Goal: Transaction & Acquisition: Purchase product/service

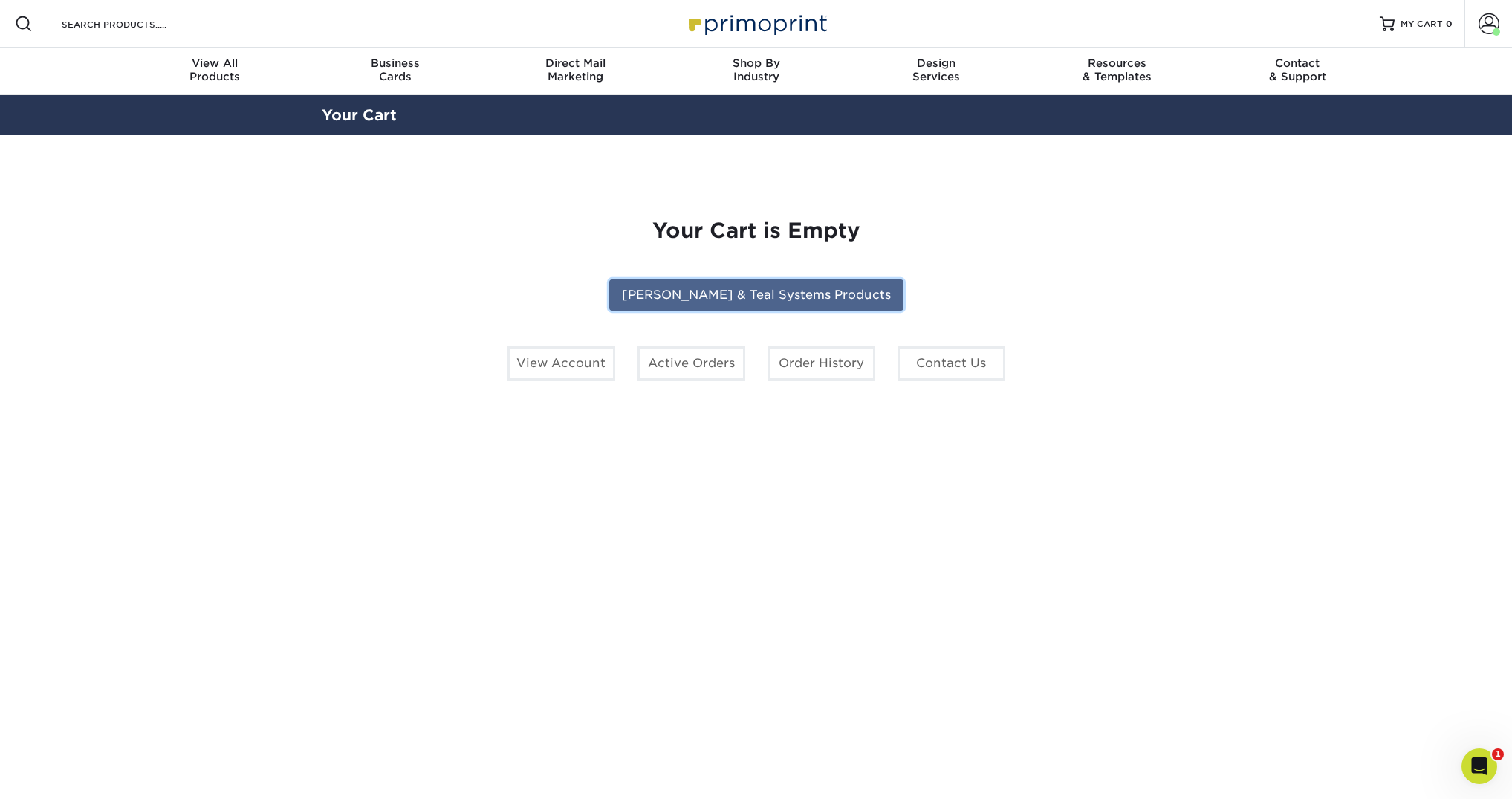
click at [729, 289] on link "[PERSON_NAME] & Teal Systems Products" at bounding box center [756, 295] width 295 height 31
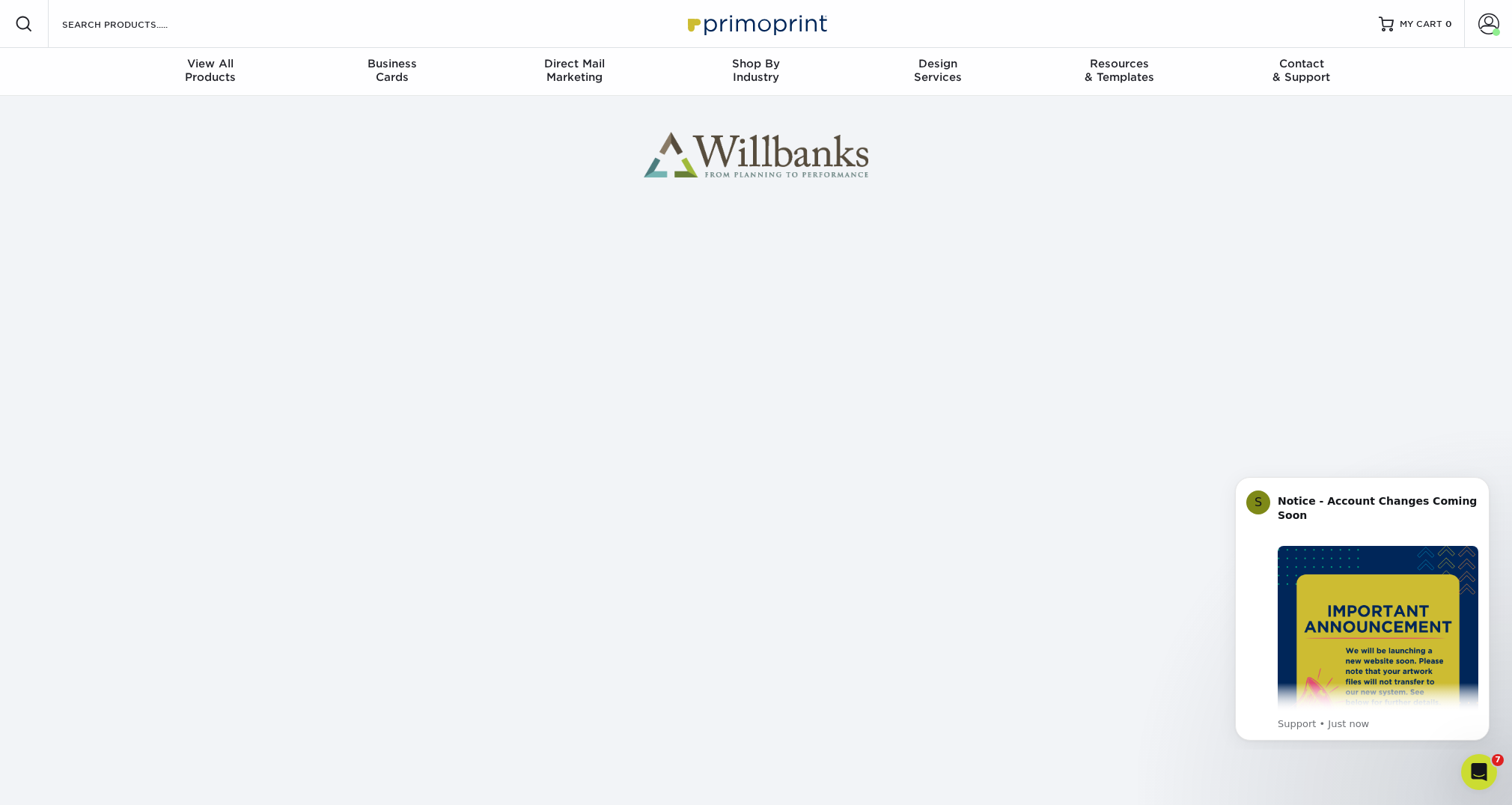
scroll to position [107, 0]
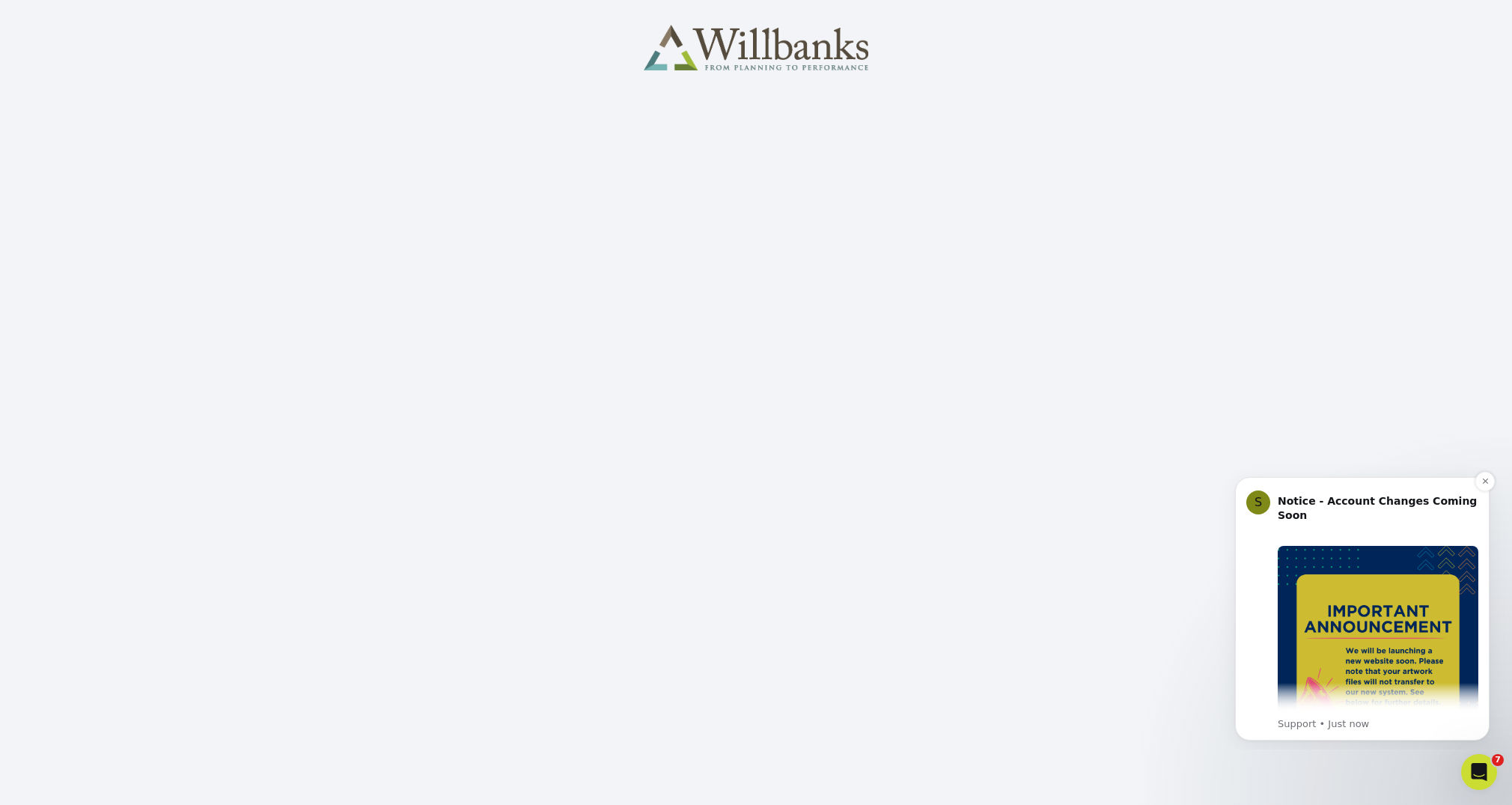
click at [1393, 667] on img "Message content" at bounding box center [1378, 646] width 201 height 201
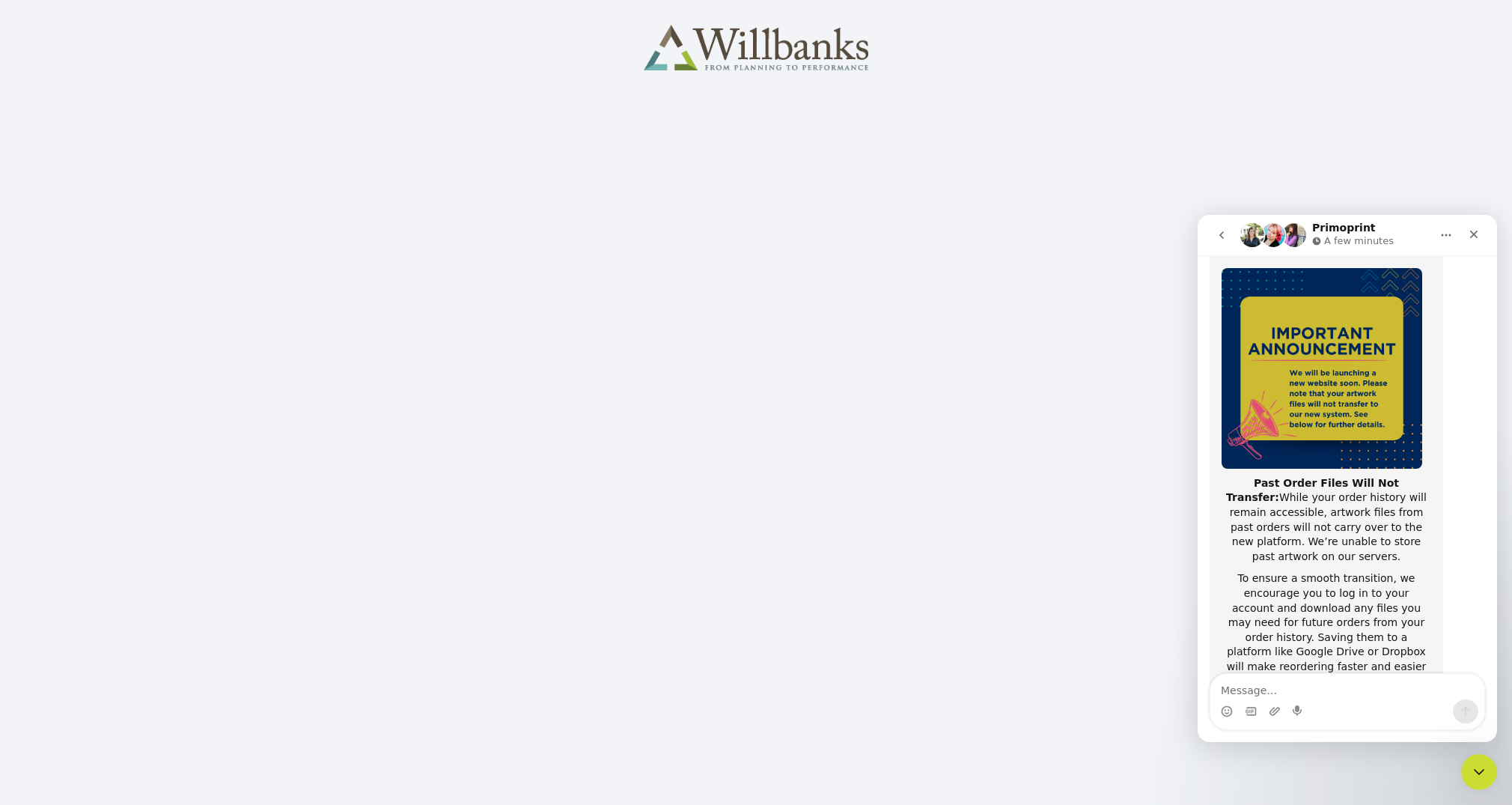
scroll to position [87, 0]
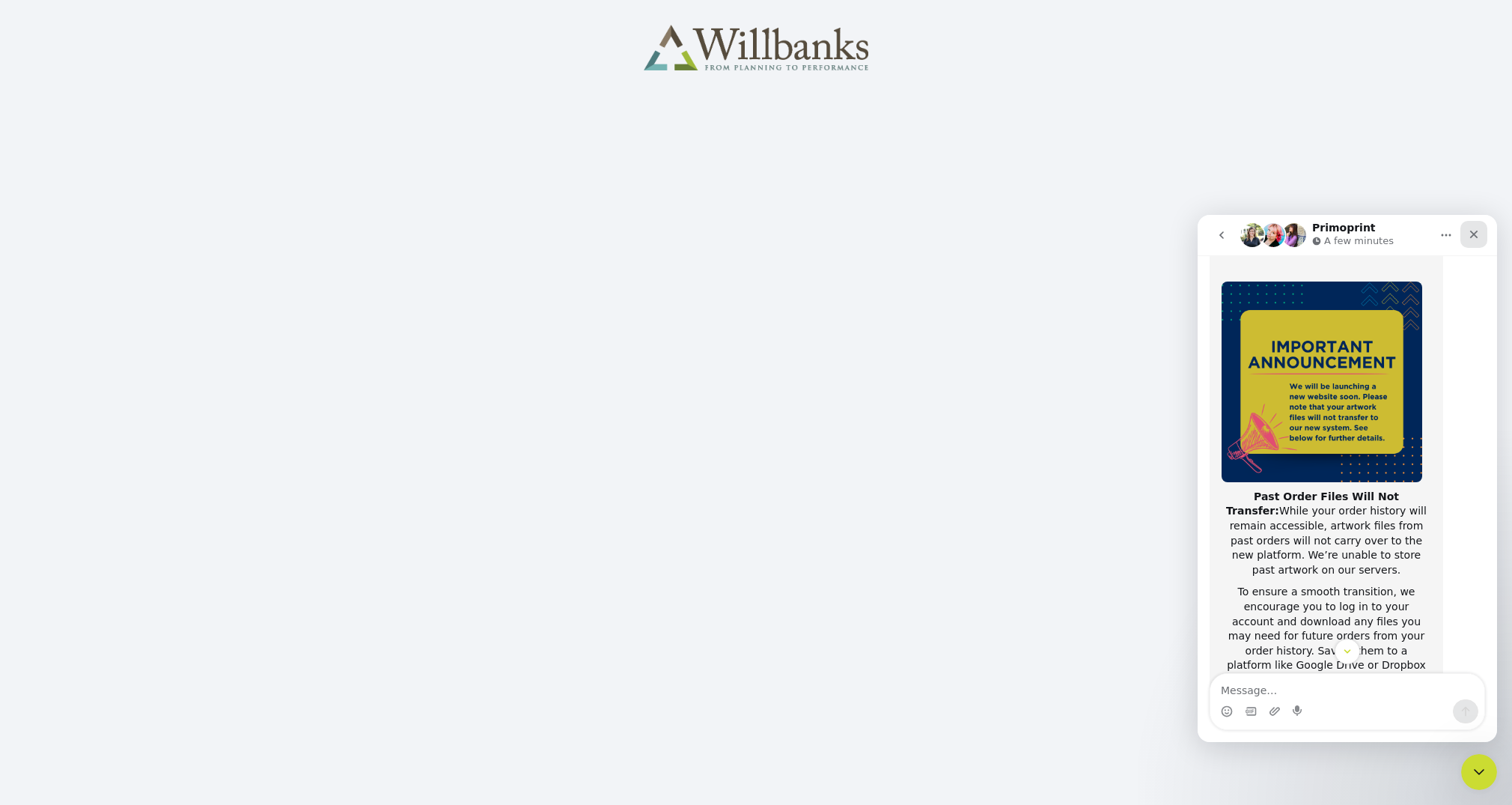
click at [1467, 235] on div "Close" at bounding box center [1474, 234] width 27 height 27
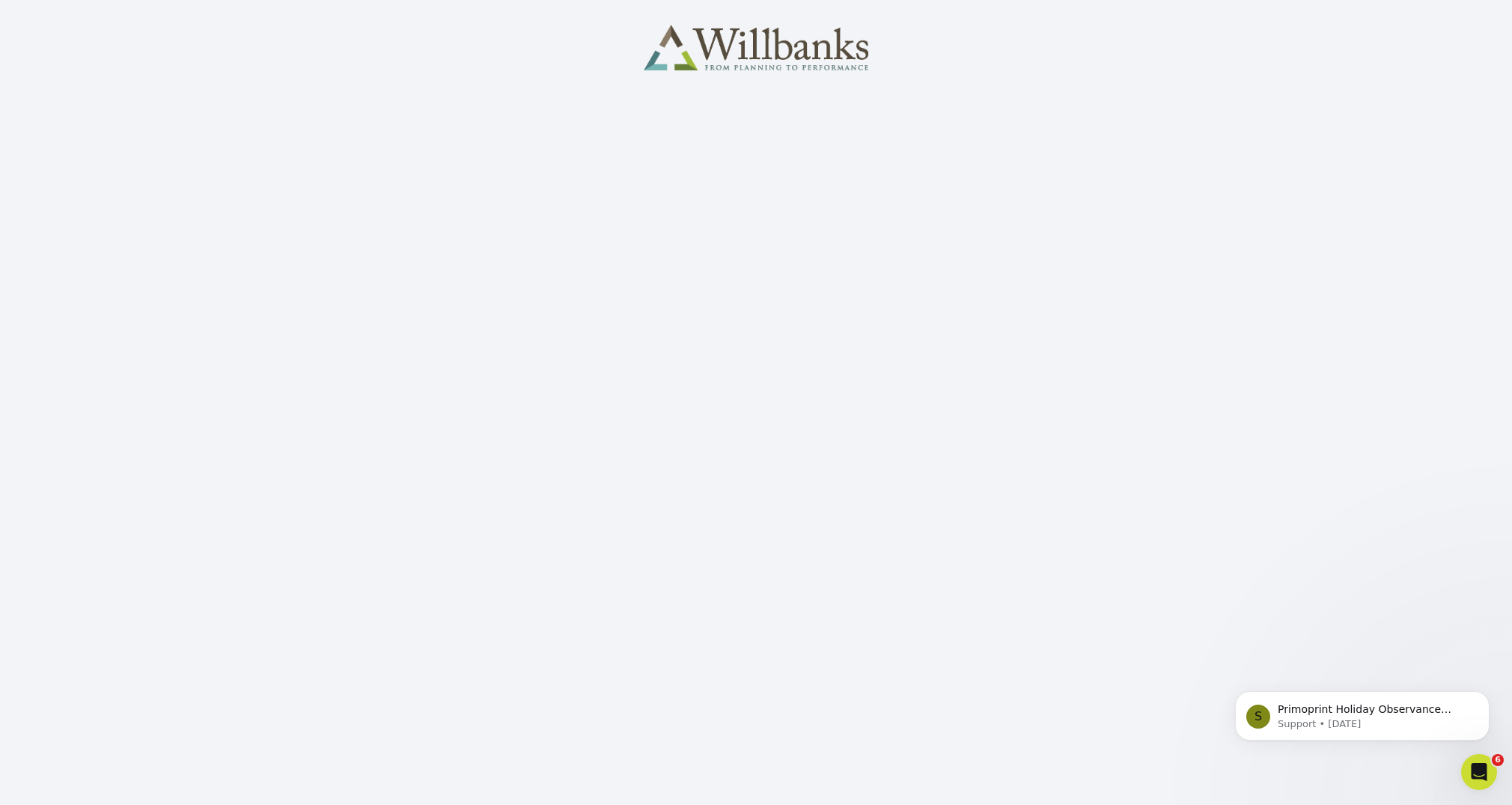
scroll to position [237, 0]
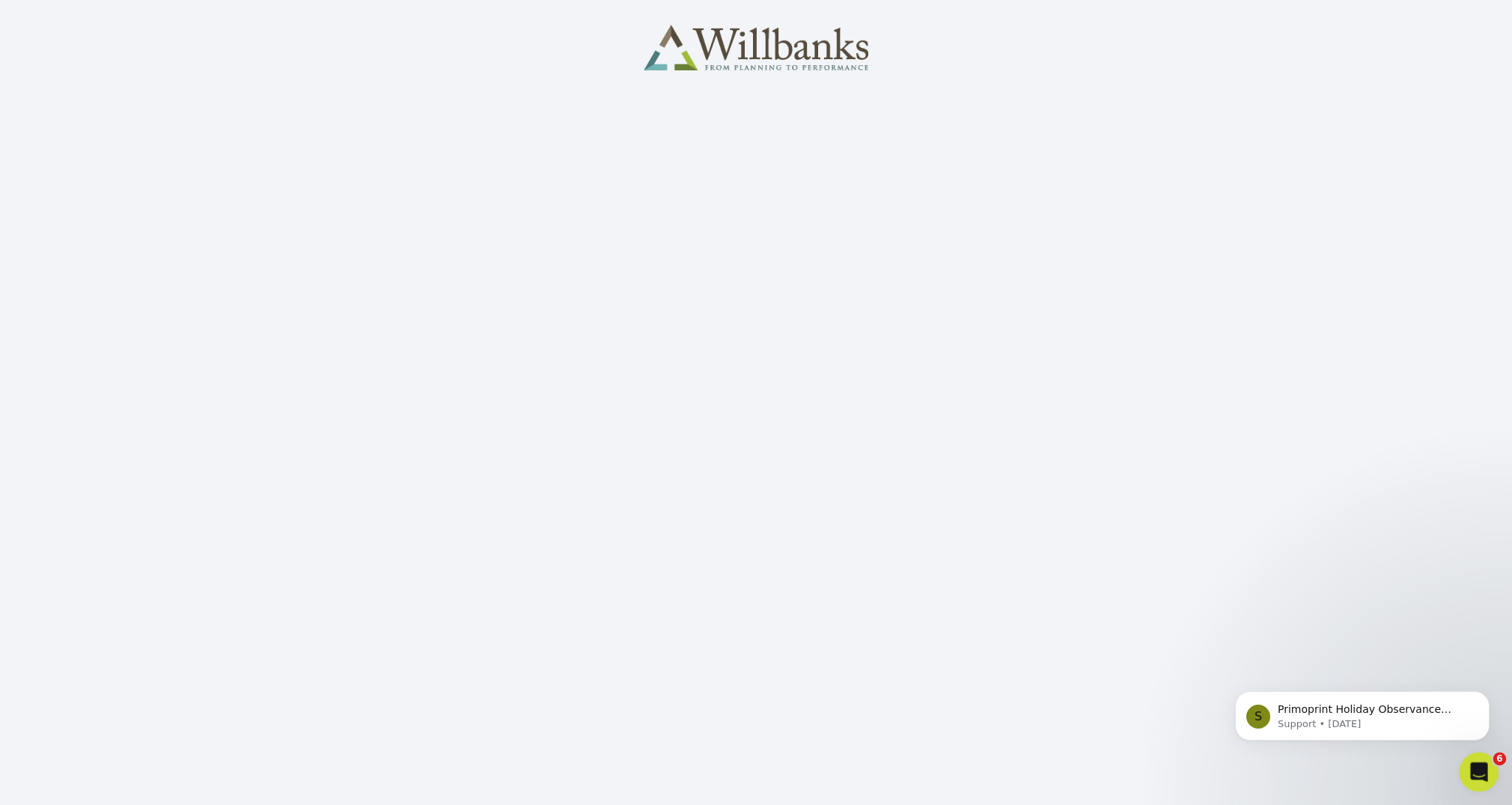
click at [1481, 772] on icon "Open Intercom Messenger" at bounding box center [1477, 770] width 25 height 25
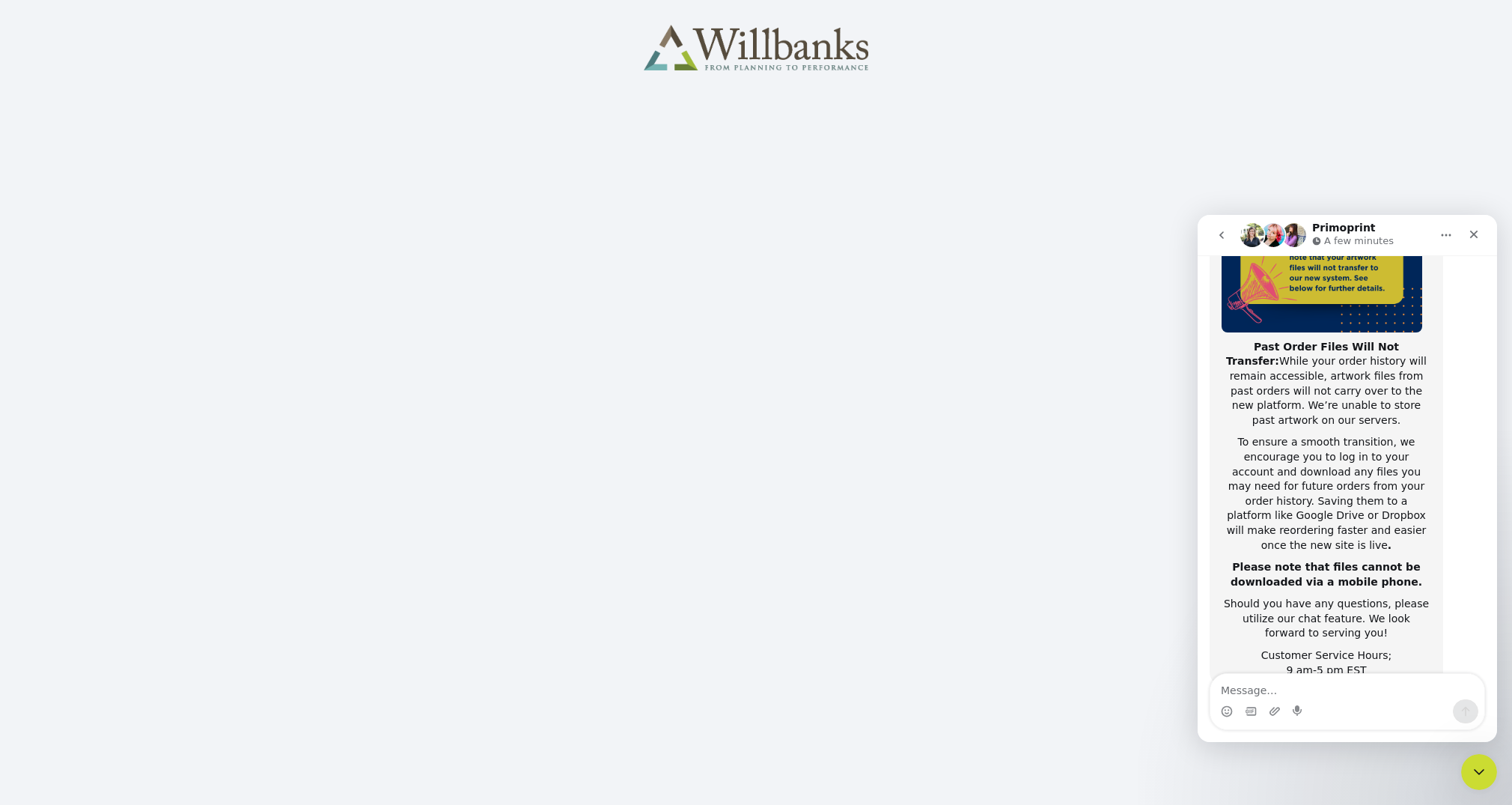
click at [1269, 687] on textarea "Message…" at bounding box center [1347, 687] width 274 height 26
type textarea "Can I change office to say cell?"
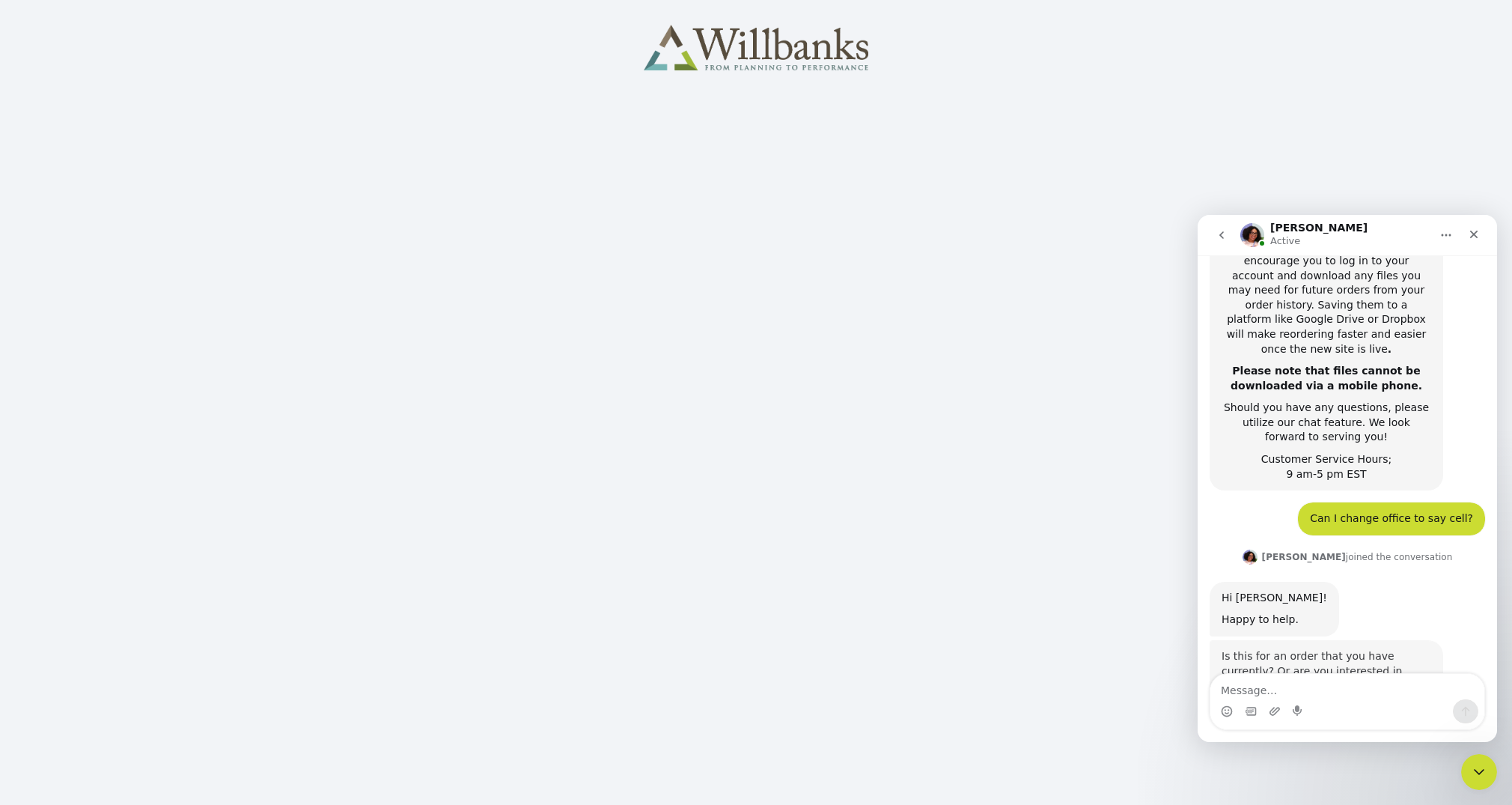
scroll to position [432, 0]
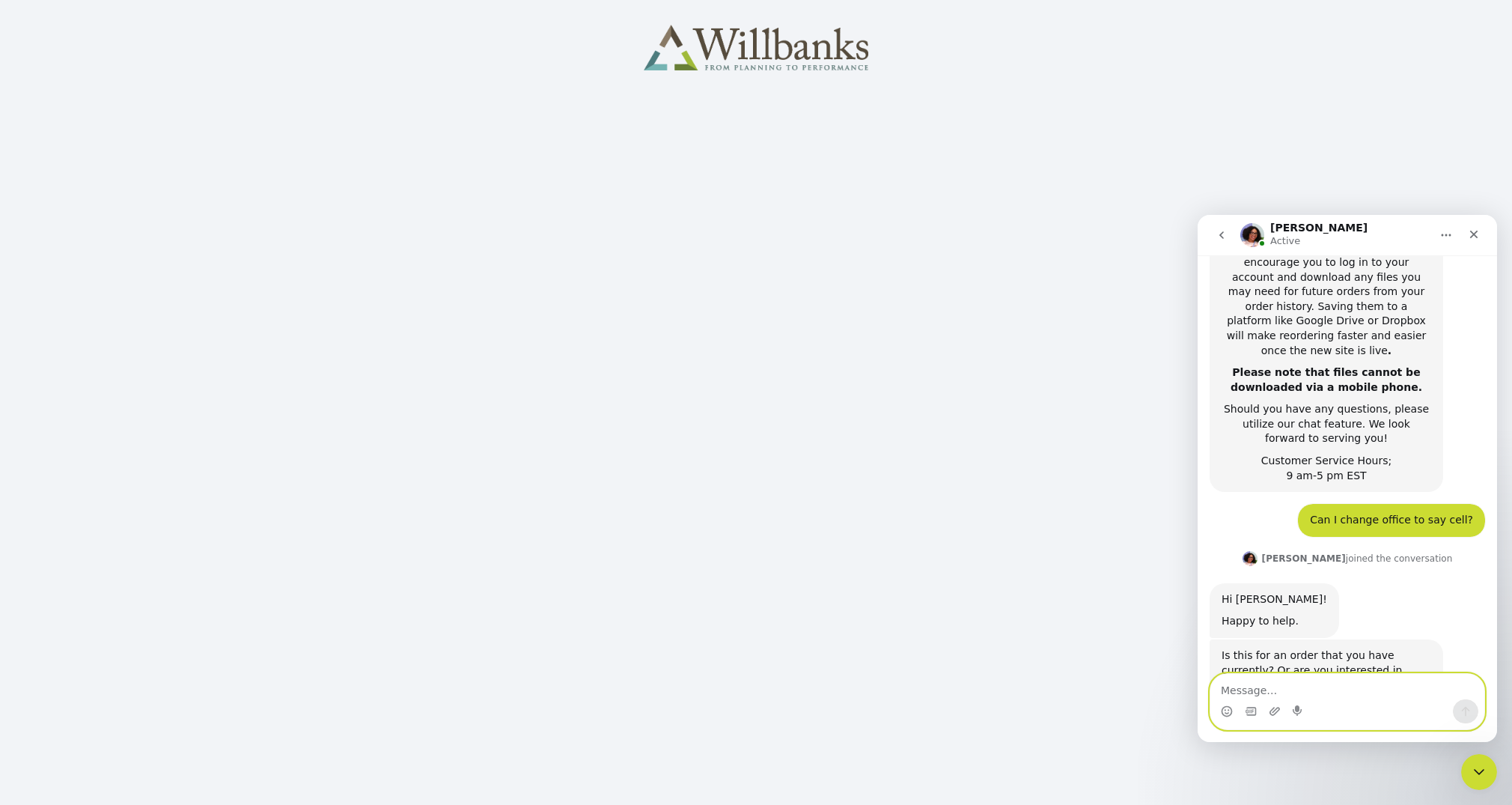
click at [1241, 692] on textarea "Message…" at bounding box center [1347, 687] width 274 height 26
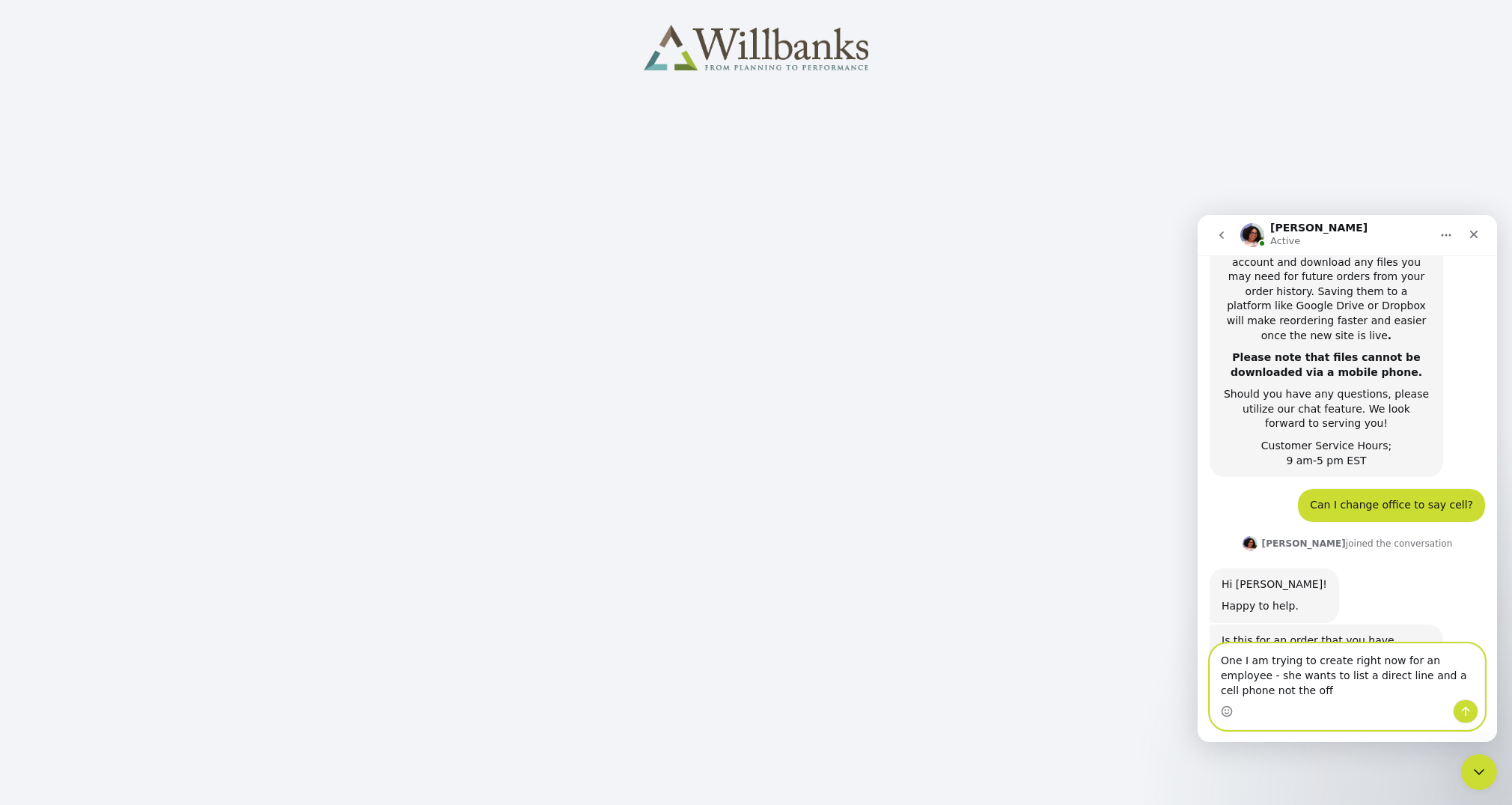
scroll to position [462, 0]
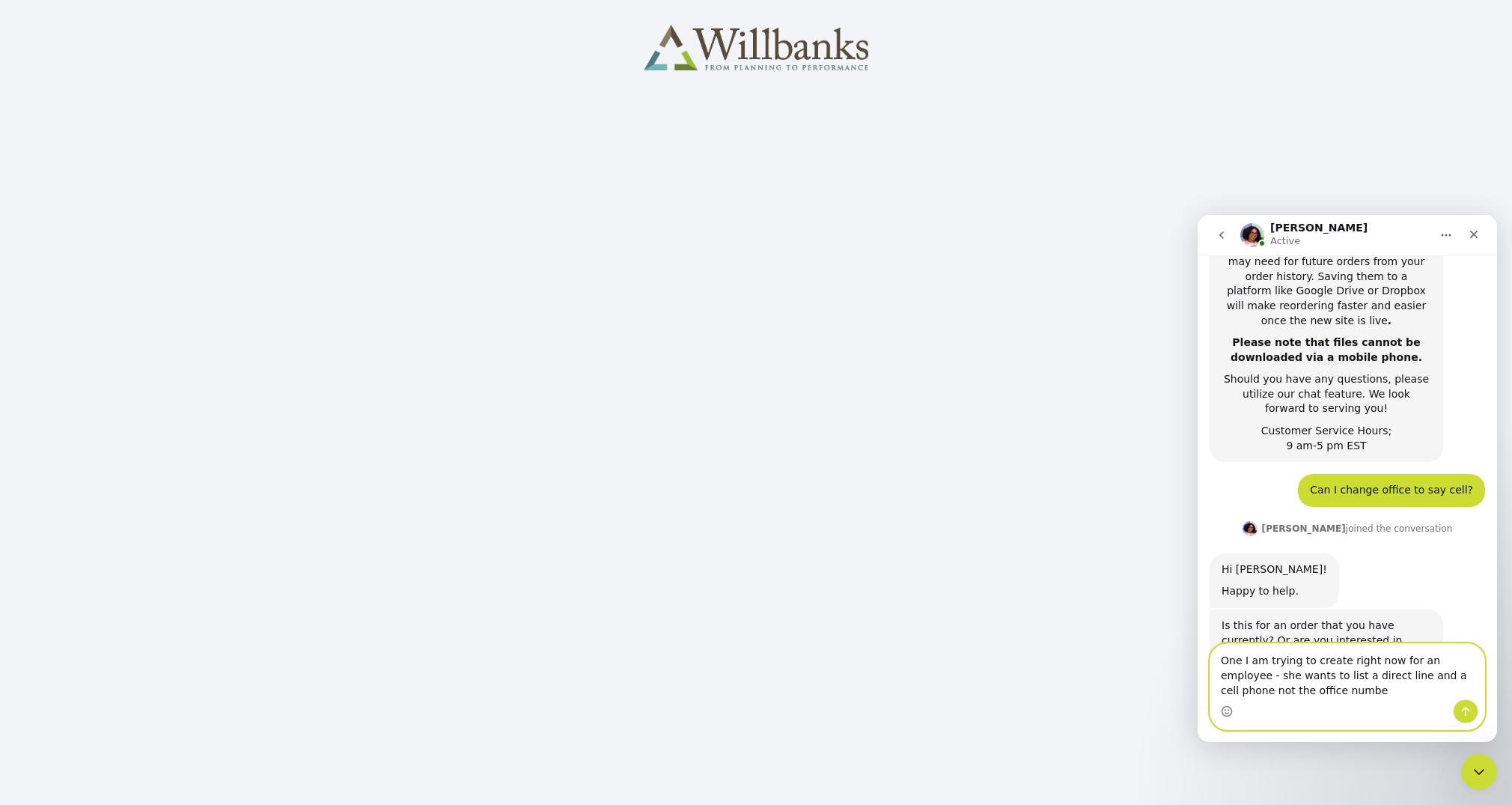
type textarea "One I am trying to create right now for an employee - she wants to list a direc…"
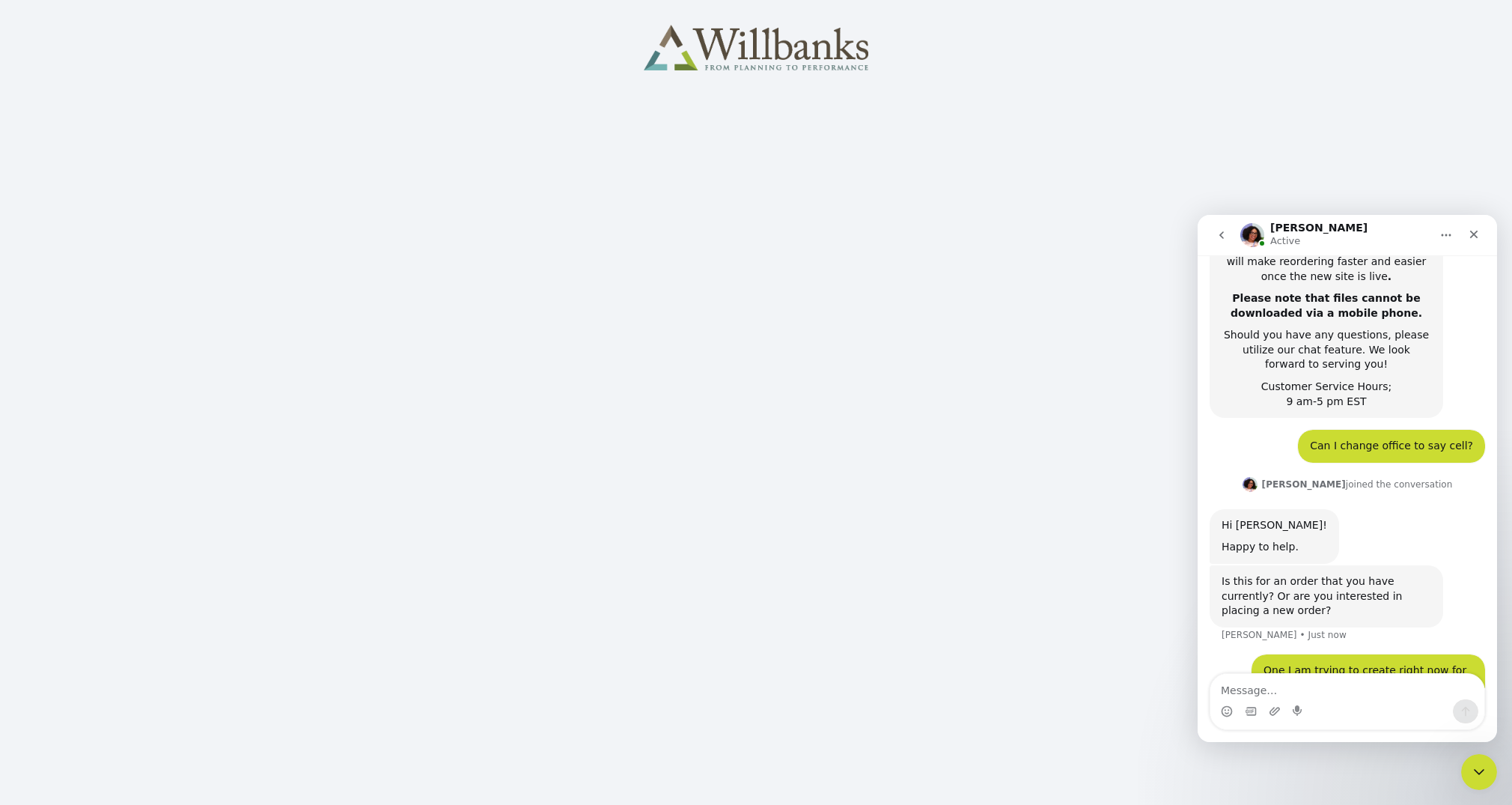
scroll to position [564, 0]
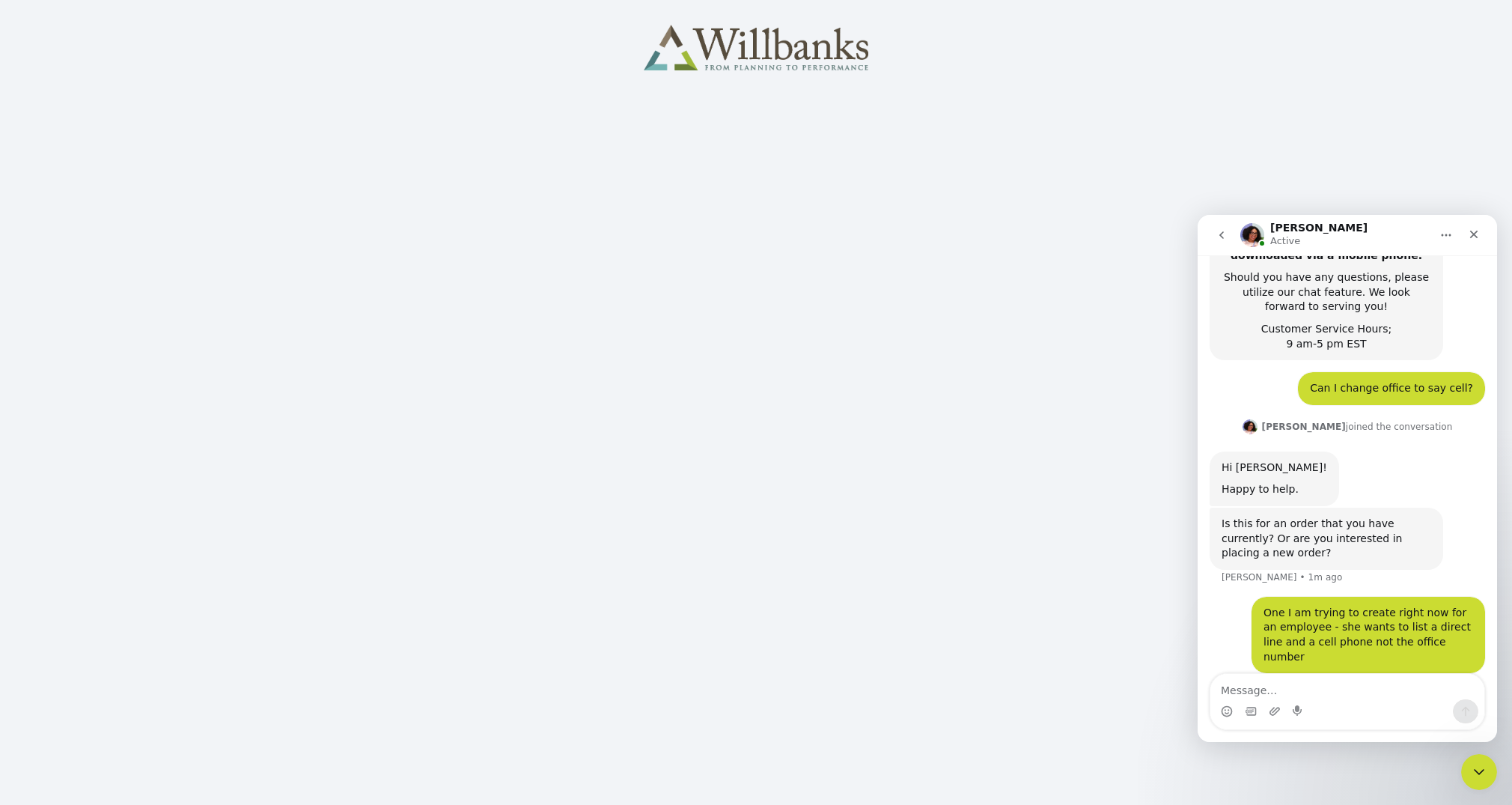
drag, startPoint x: 1350, startPoint y: 227, endPoint x: 1342, endPoint y: 226, distance: 8.1
click at [1328, 234] on div "Avery Active" at bounding box center [1336, 236] width 190 height 26
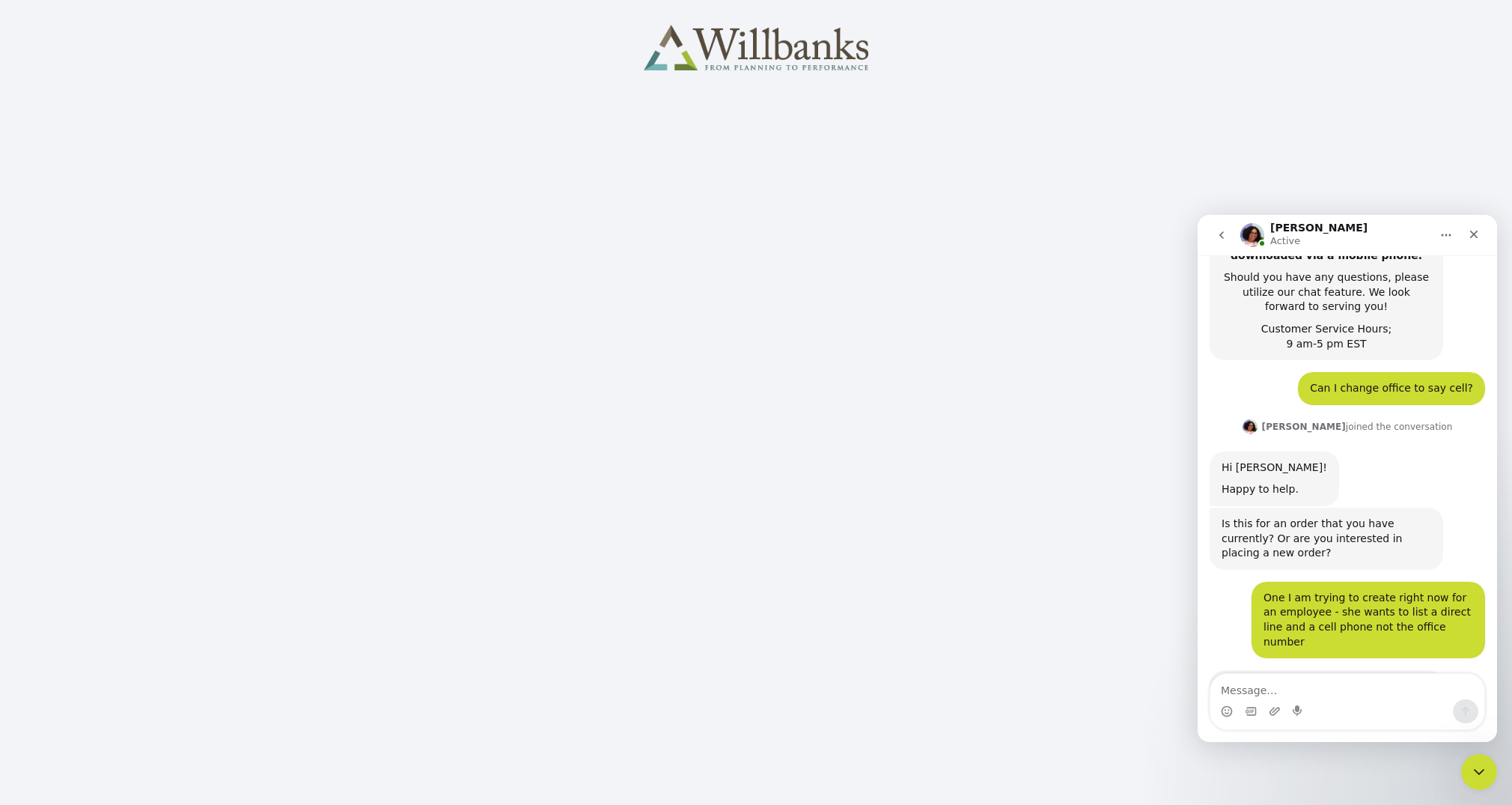
scroll to position [565, 0]
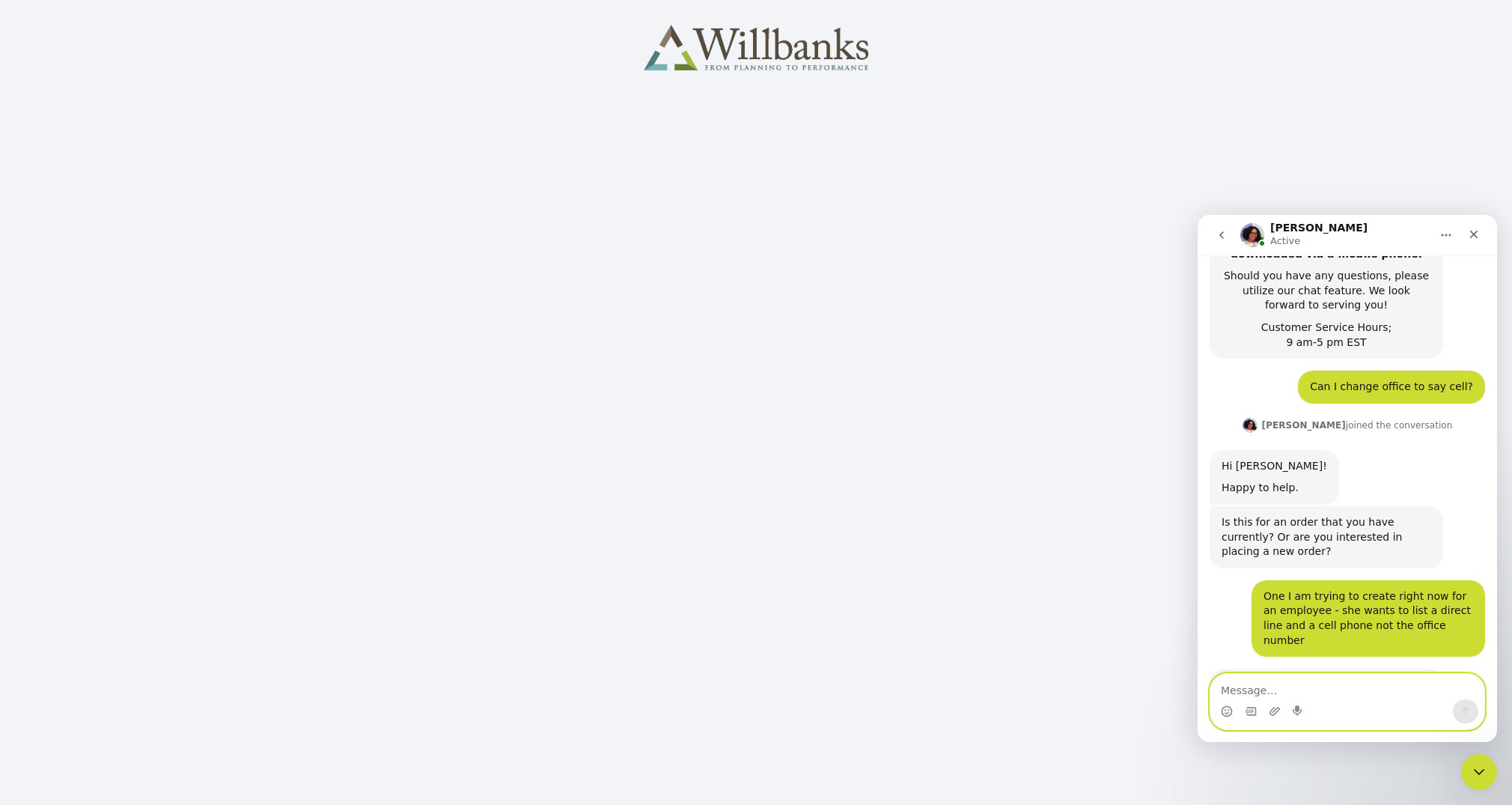
click at [1241, 683] on textarea "Message…" at bounding box center [1347, 687] width 274 height 26
type textarea "yes"
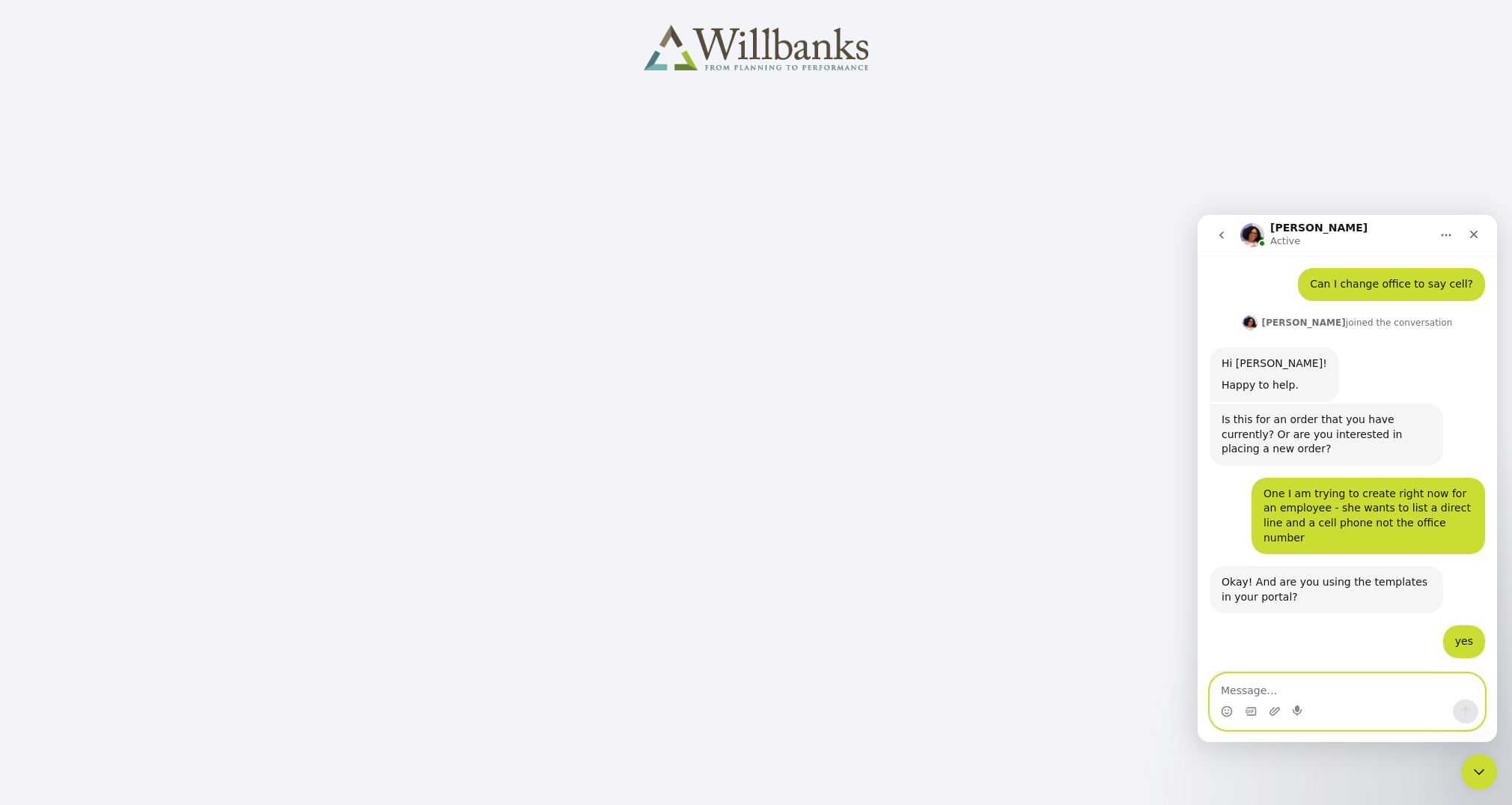
scroll to position [670, 0]
click at [1297, 693] on textarea "Message…" at bounding box center [1347, 687] width 274 height 26
type textarea "Willbanks"
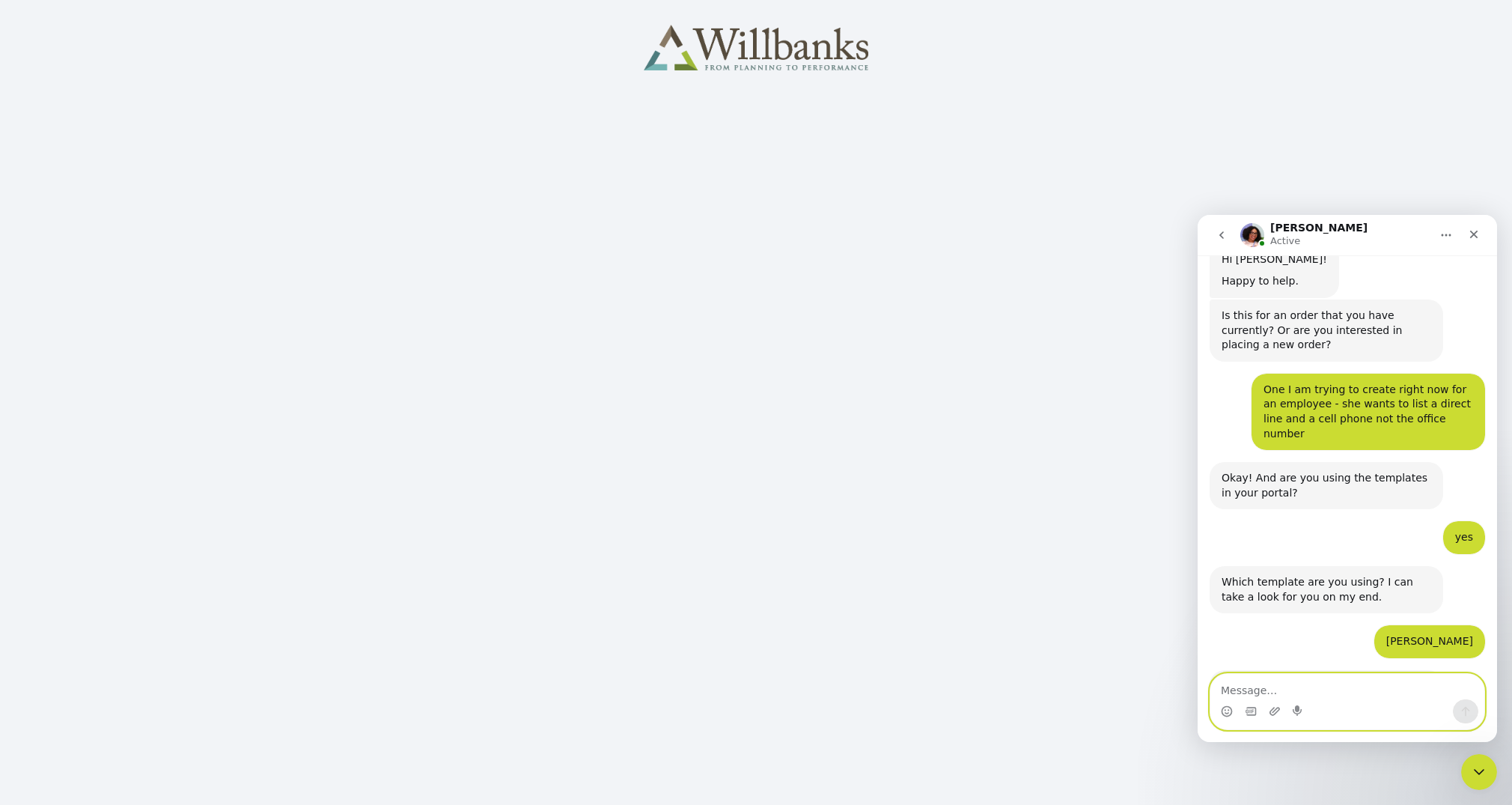
scroll to position [774, 0]
click at [1238, 691] on textarea "Message…" at bounding box center [1347, 687] width 274 height 26
type textarea "z"
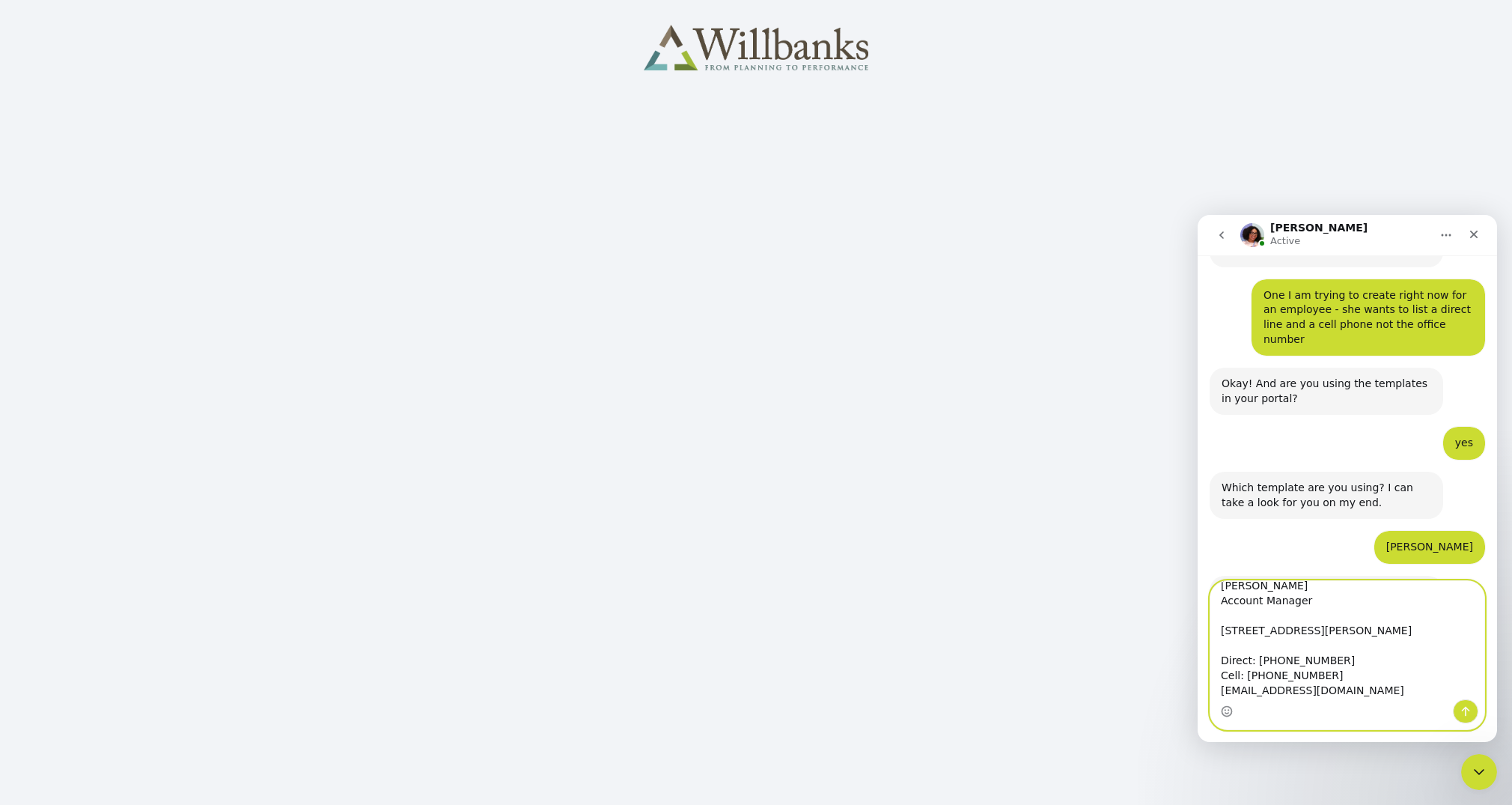
scroll to position [70, 0]
click at [1238, 691] on textarea "Thank you! Kristy Kemper Account Manager 4221 Freidrich Lane Ste. 170 Austin, T…" at bounding box center [1347, 640] width 274 height 118
type textarea "Thank you! Kristy Kemper Account Manager 4221 Freidrich Lane Ste. 170 Austin, T…"
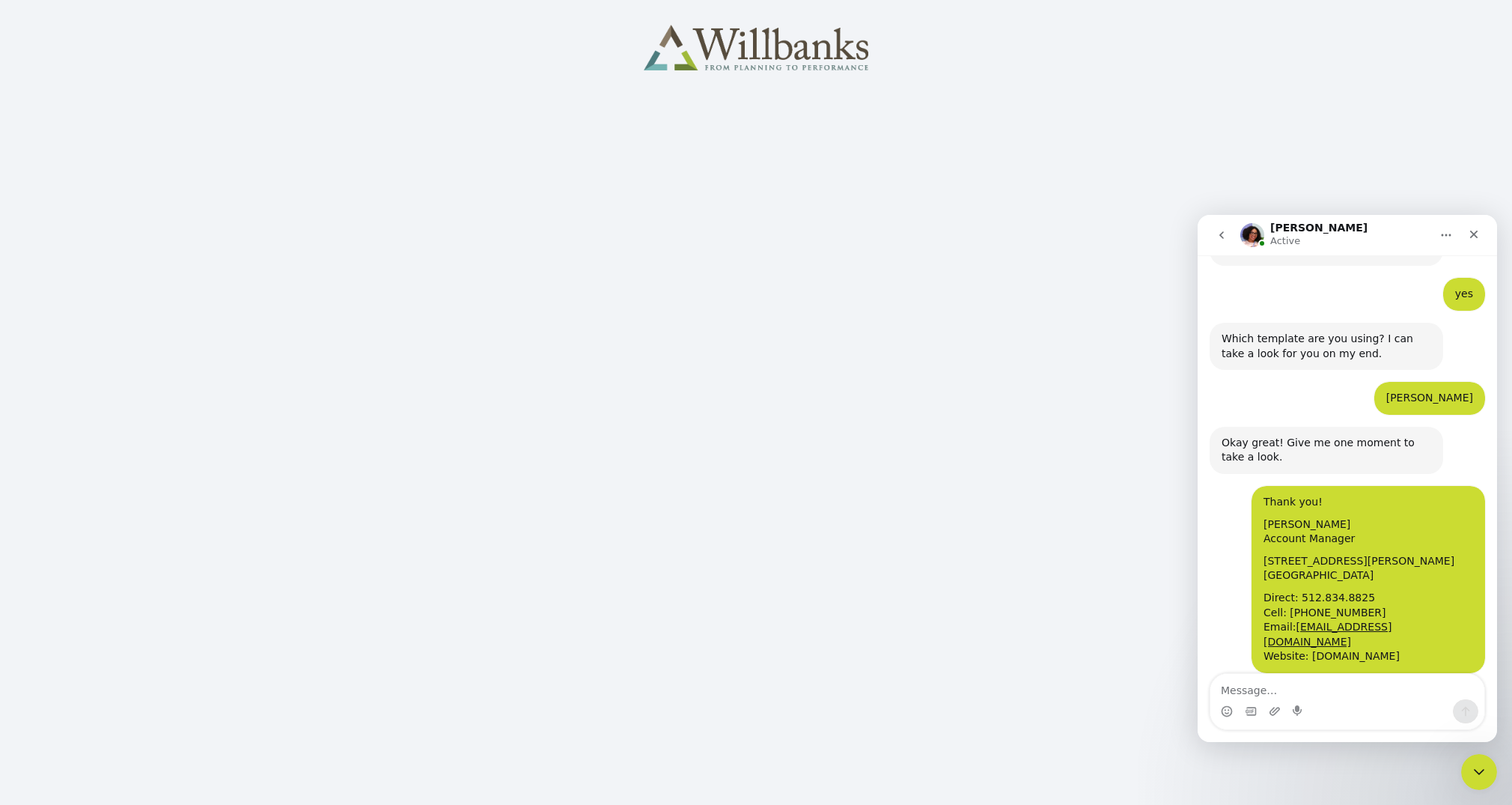
scroll to position [1018, 0]
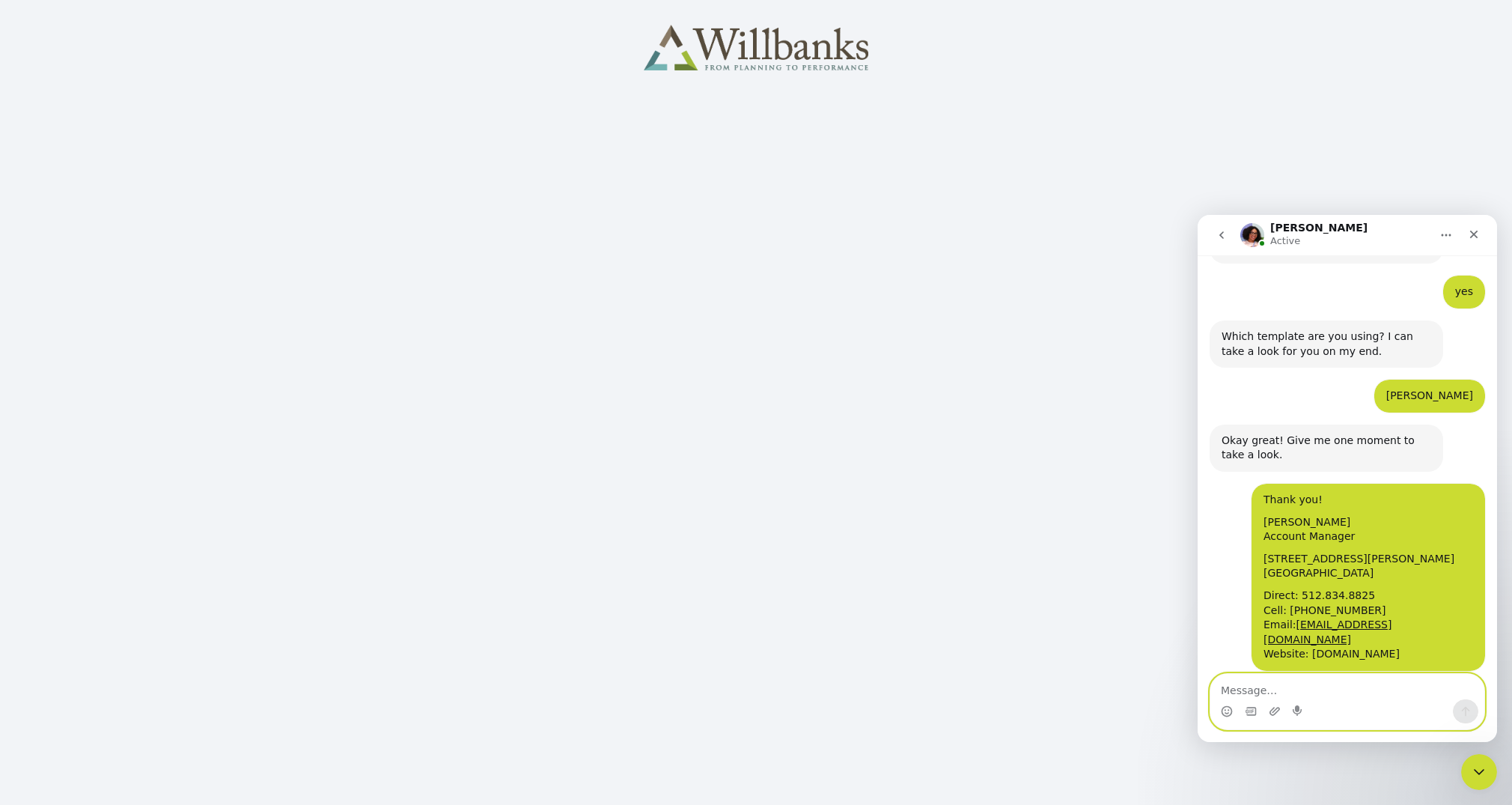
click at [1272, 686] on textarea "Message…" at bounding box center [1347, 687] width 274 height 26
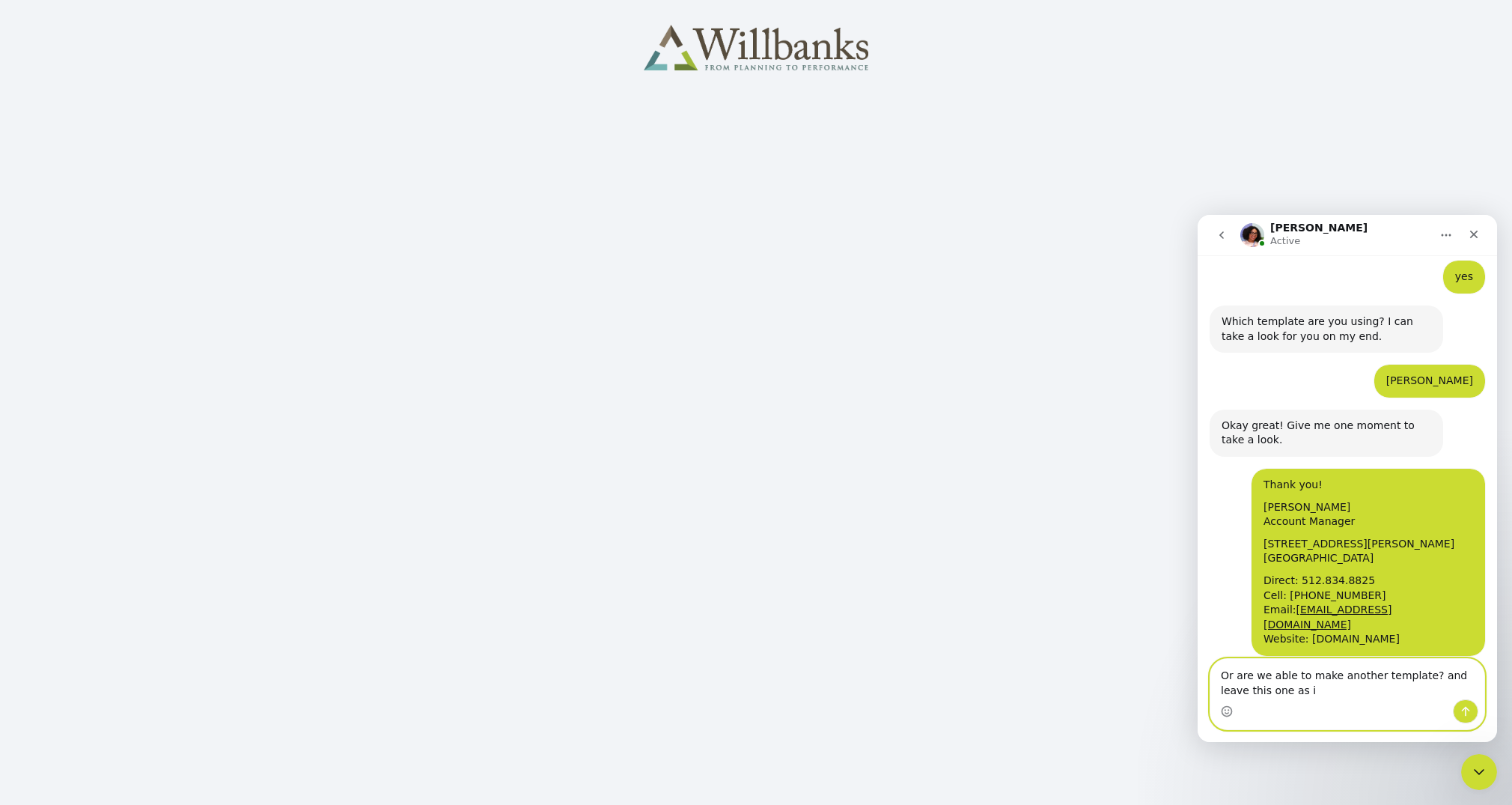
type textarea "Or are we able to make another template? and leave this one as is"
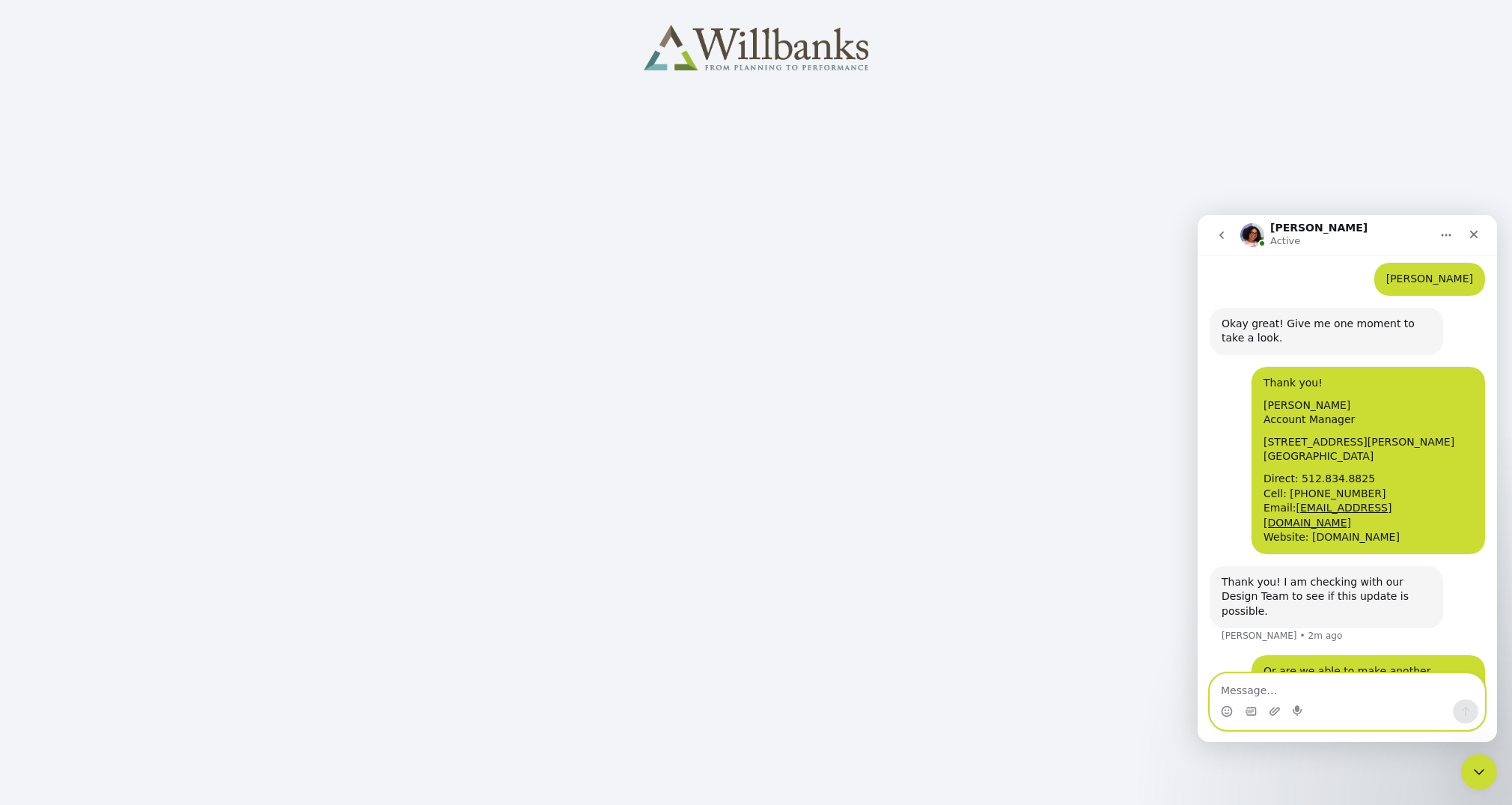
scroll to position [1077, 0]
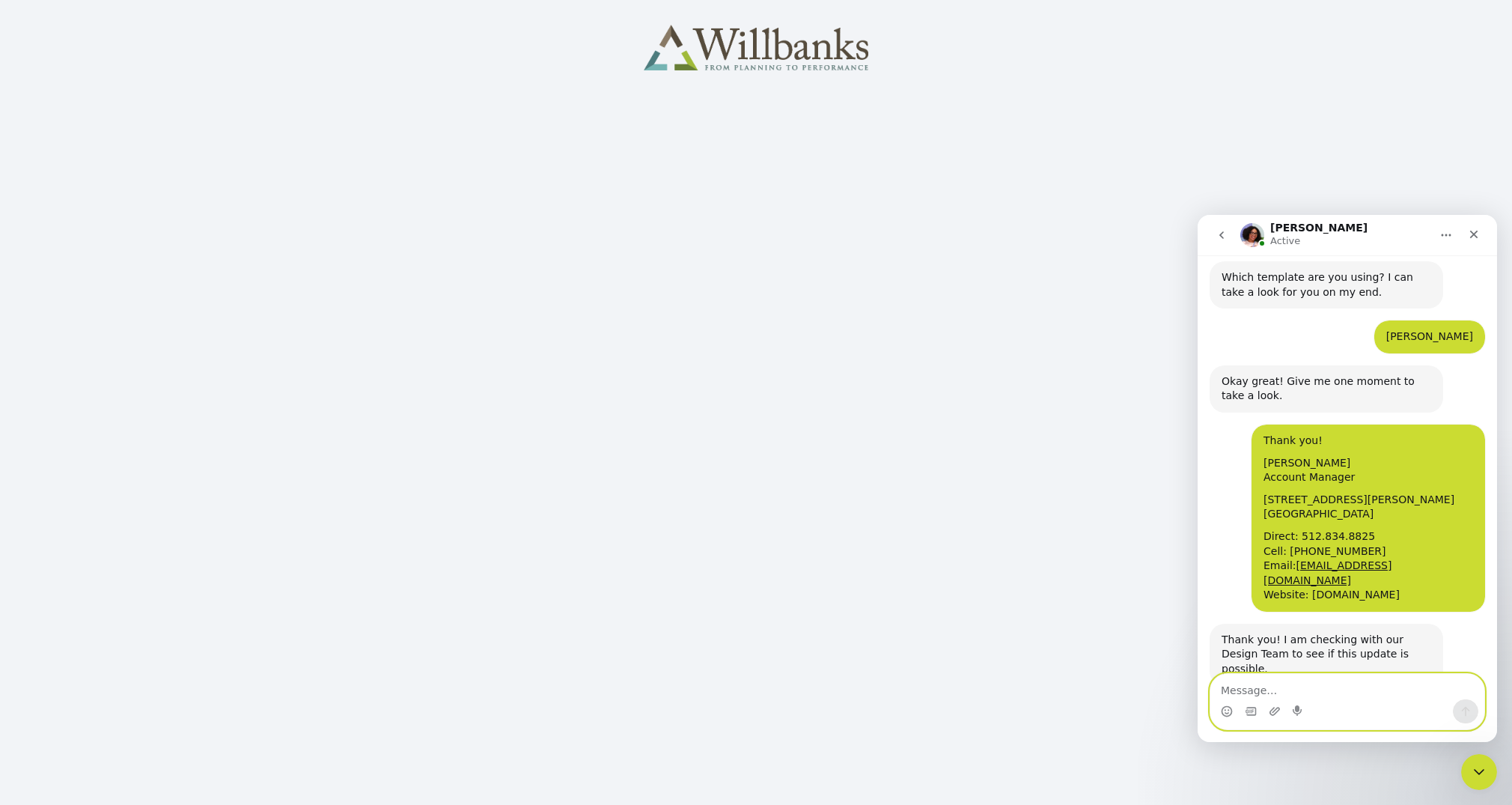
click at [1254, 692] on textarea "Message…" at bounding box center [1347, 687] width 274 height 26
type textarea "the office # on our template is also incorrect"
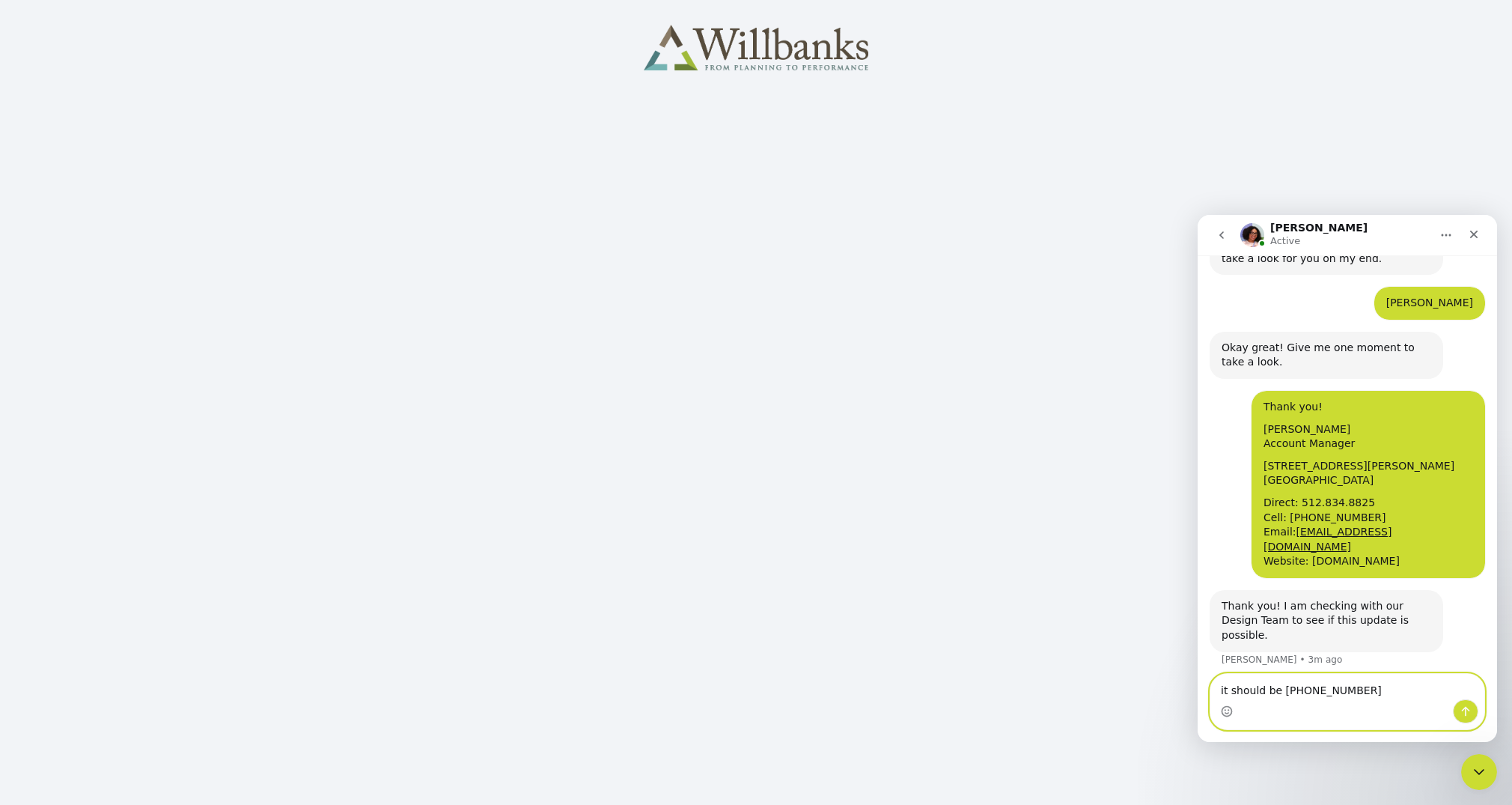
type textarea "it should be 713-640-2710"
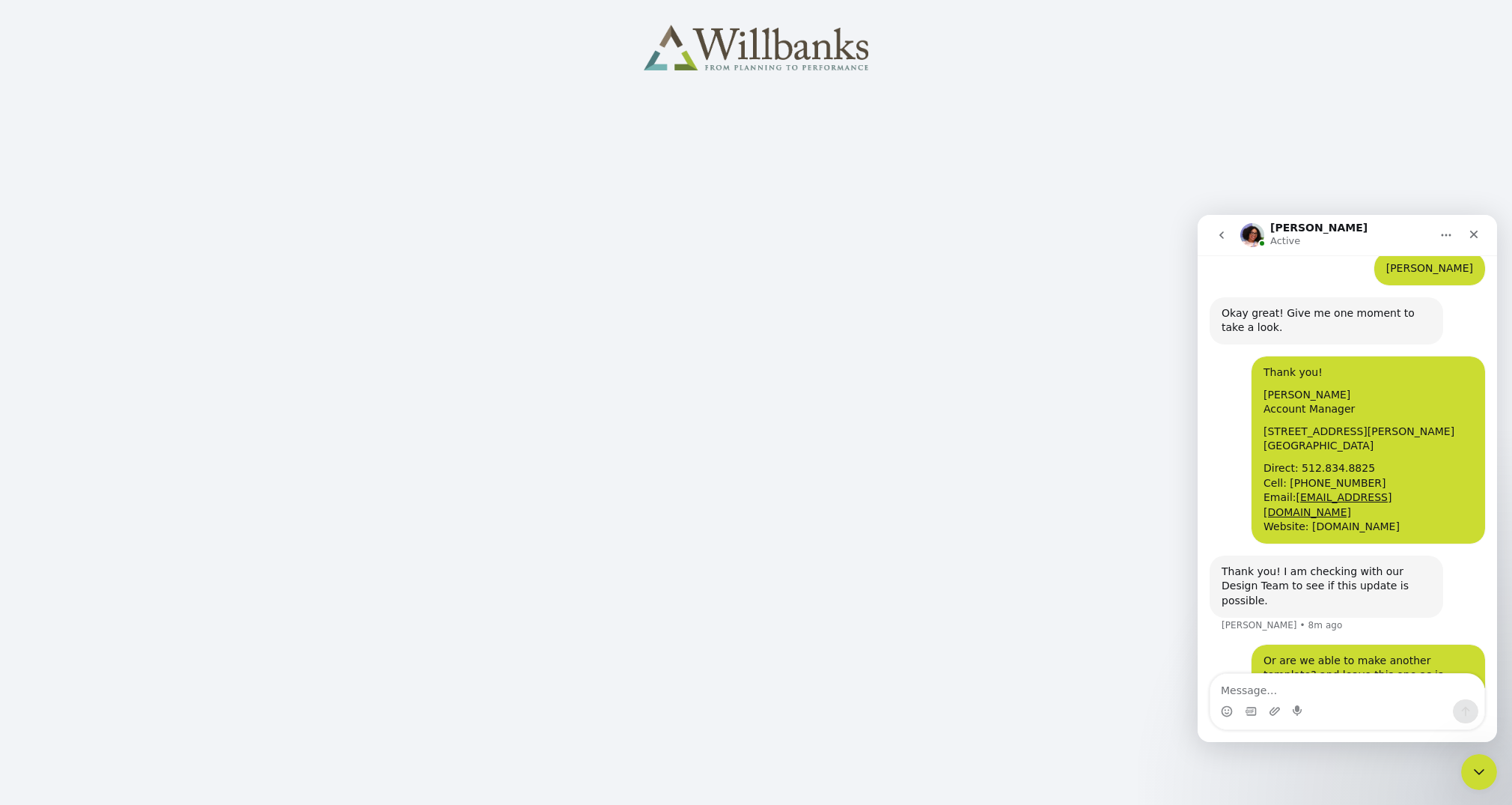
scroll to position [1202, 0]
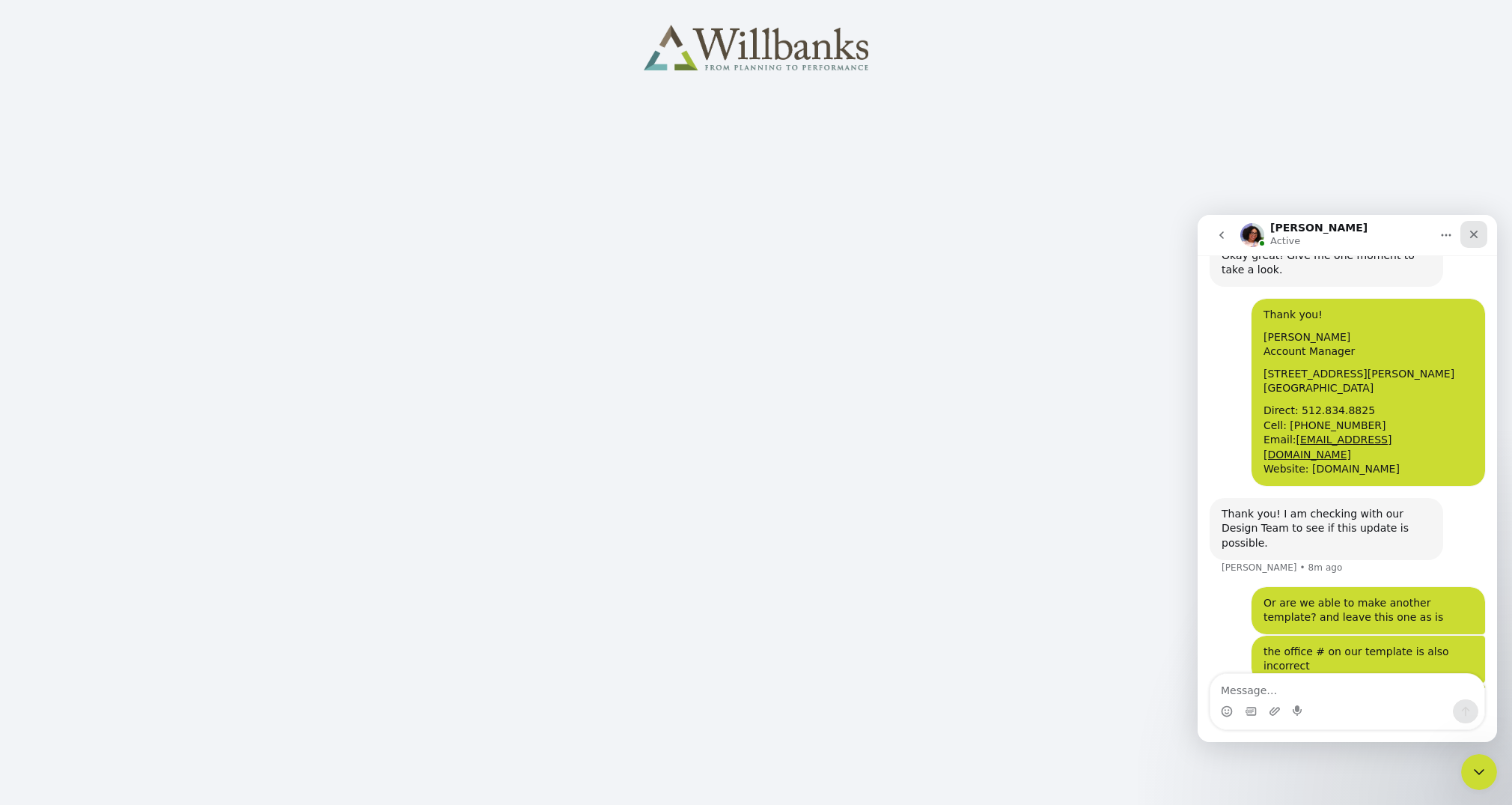
click at [1477, 230] on icon "Close" at bounding box center [1474, 234] width 9 height 9
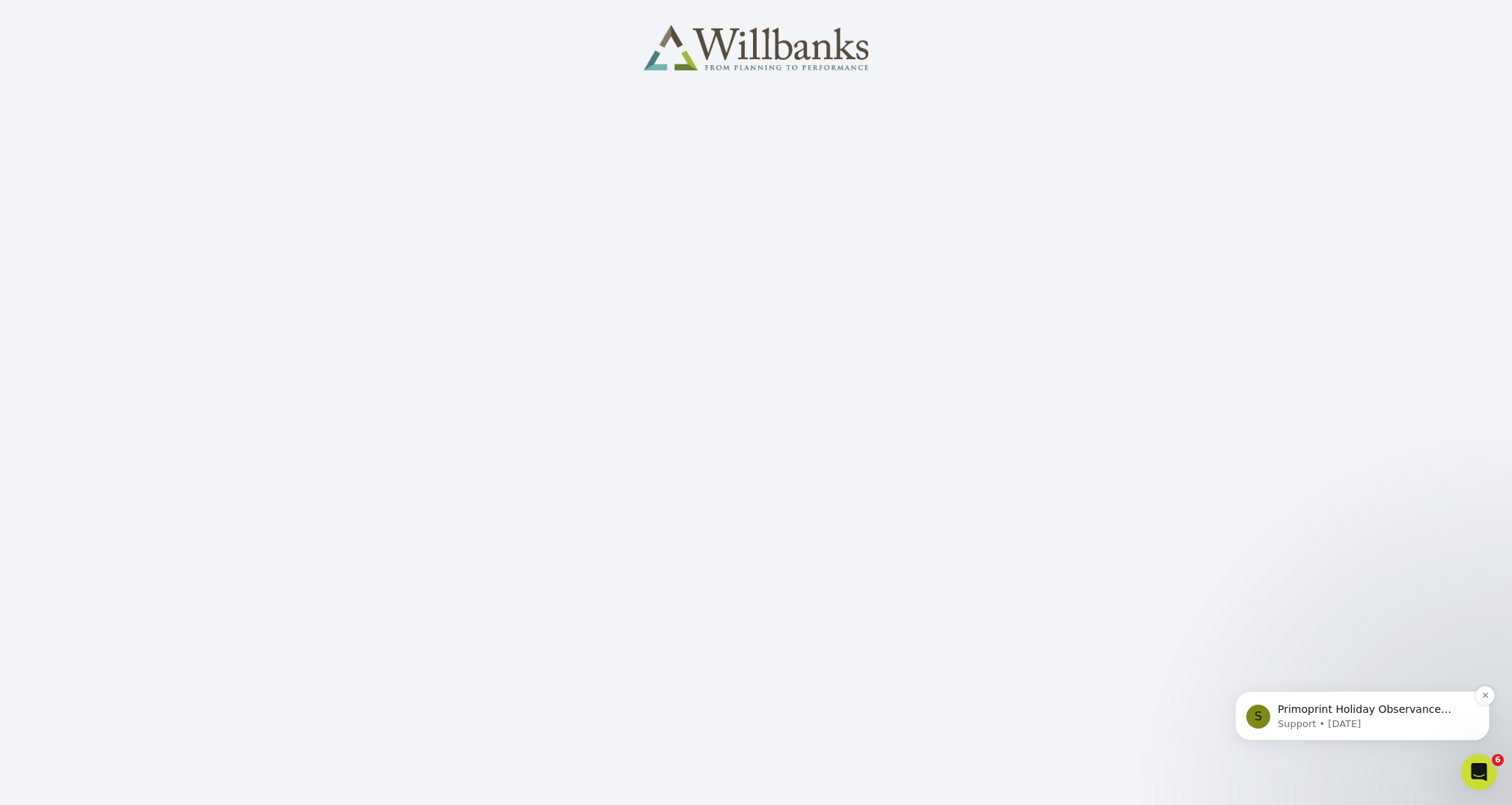
click at [1306, 722] on p "Support • 18w ago" at bounding box center [1374, 724] width 193 height 13
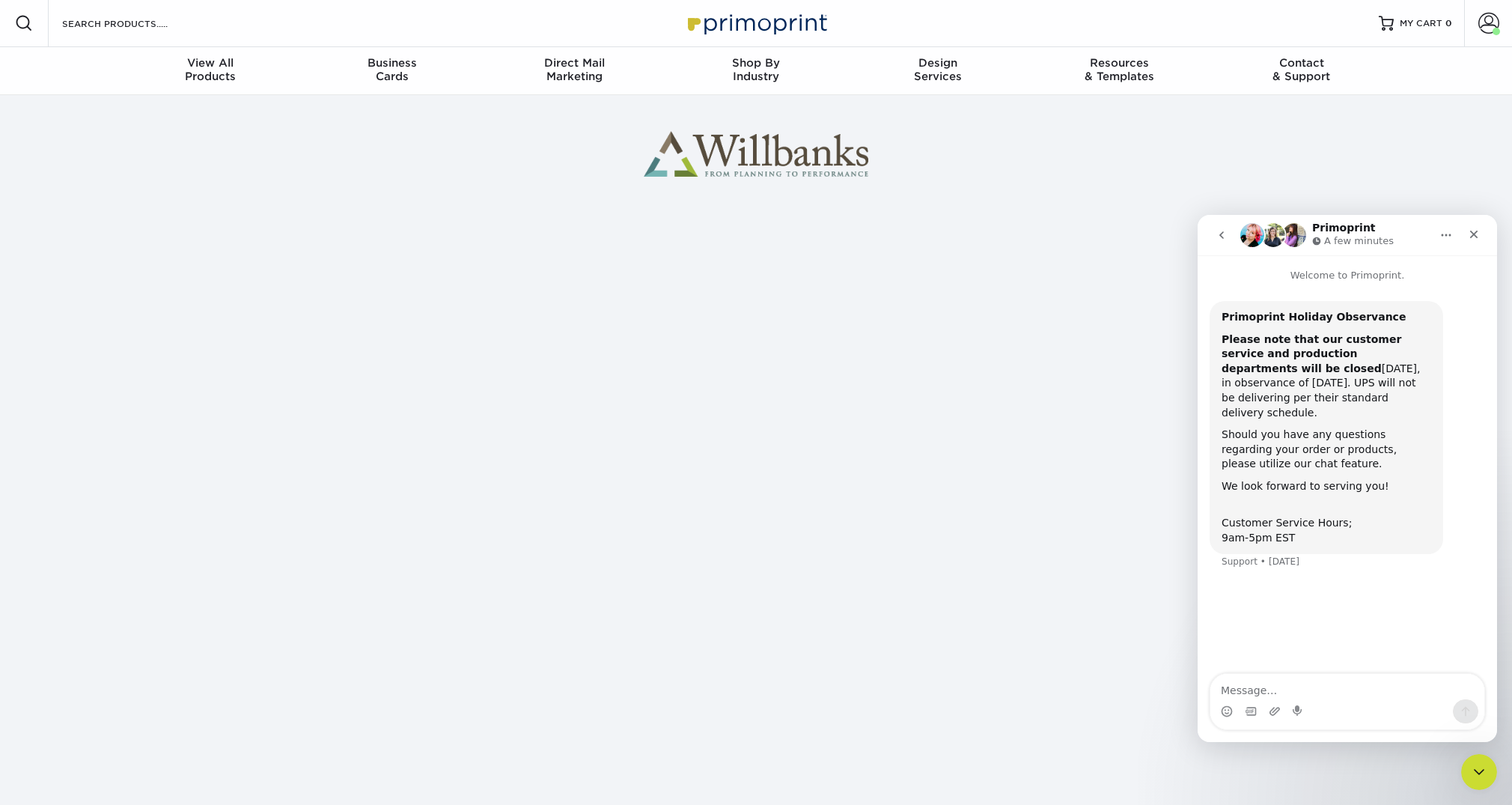
scroll to position [107, 0]
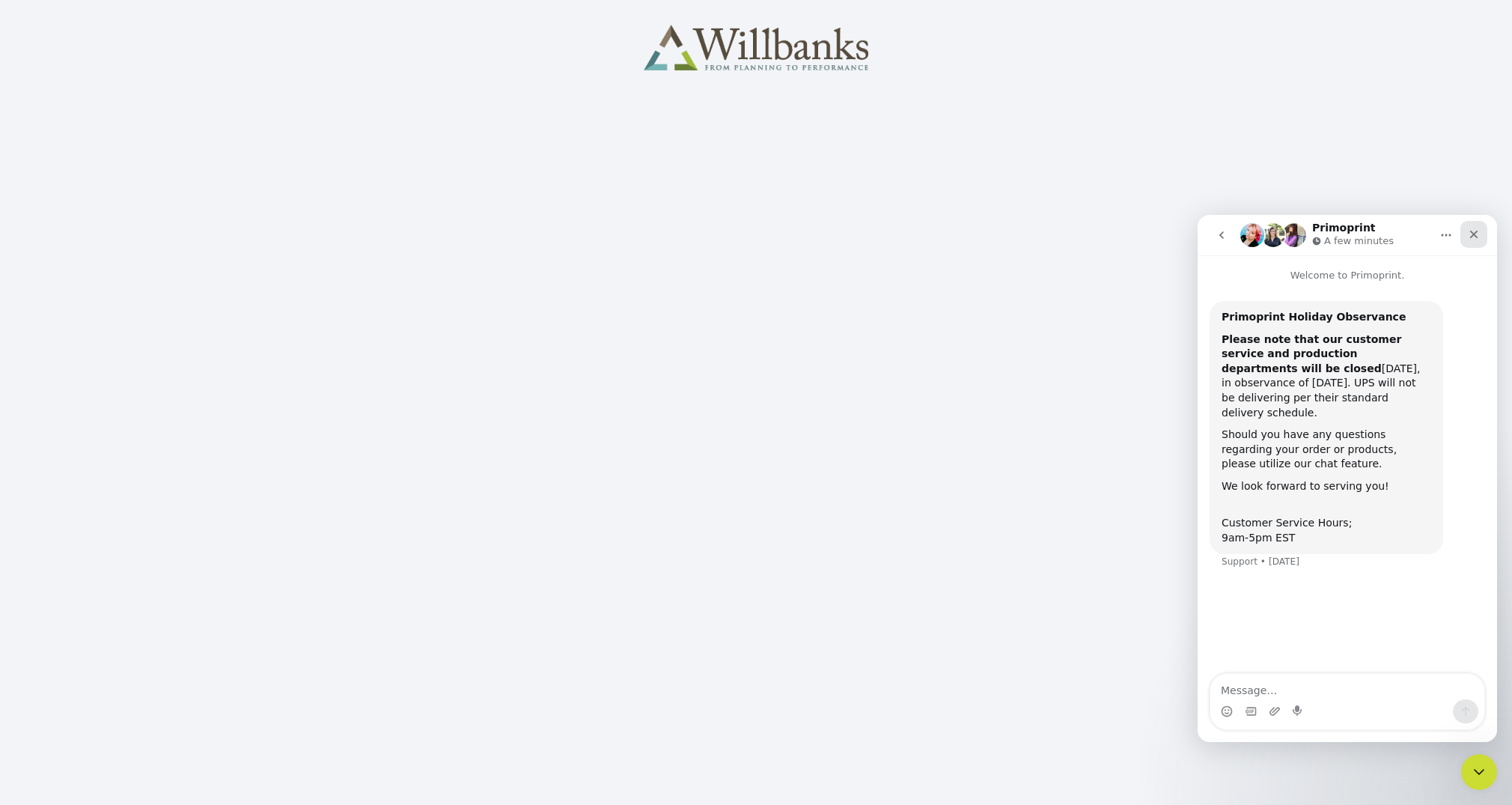
click at [1480, 226] on div "Close" at bounding box center [1474, 234] width 27 height 27
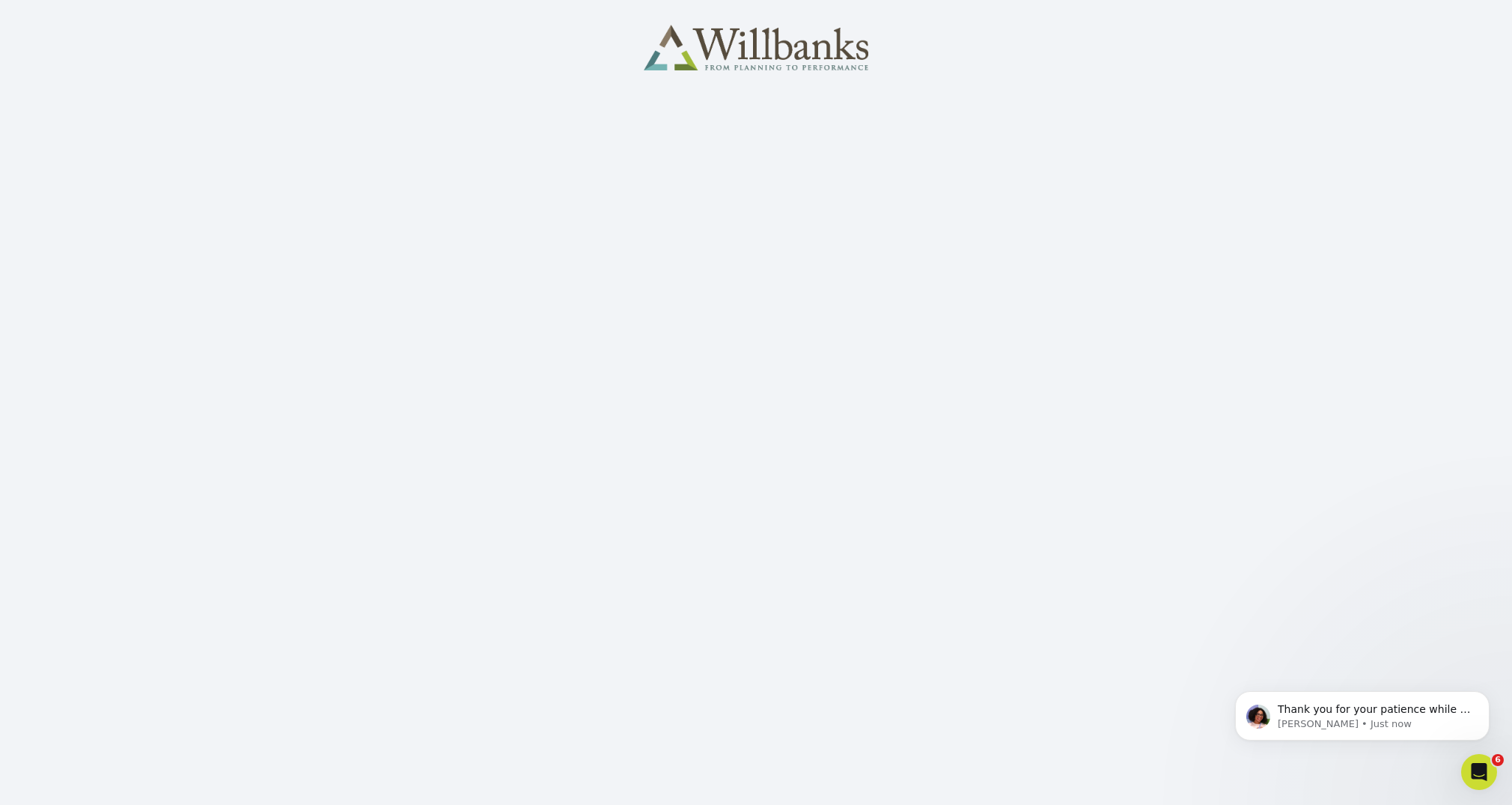
scroll to position [0, 0]
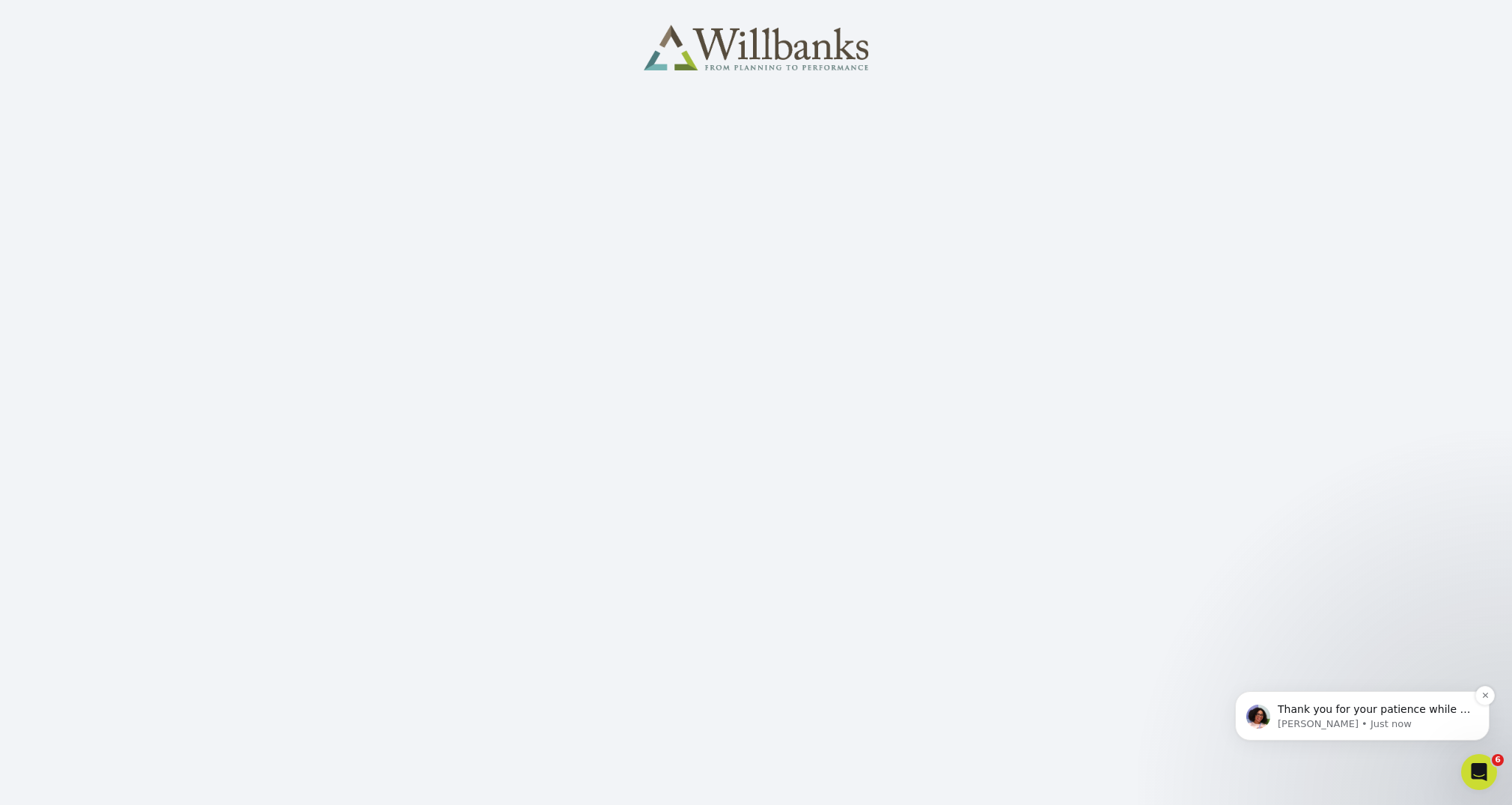
click at [1326, 710] on p "Thank you for your patience while I reviewed your request with our Design Team.…" at bounding box center [1374, 709] width 193 height 15
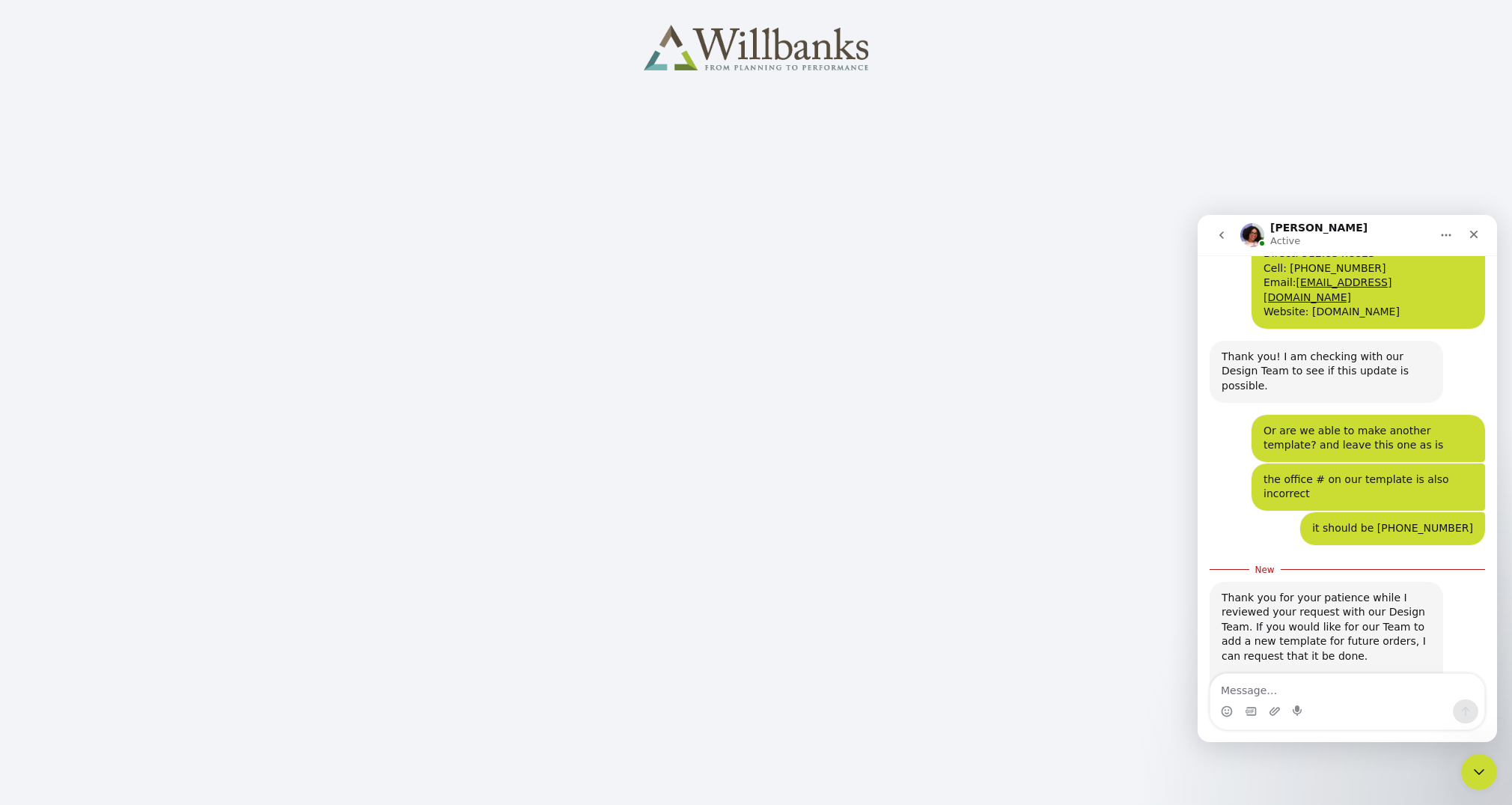
scroll to position [1435, 0]
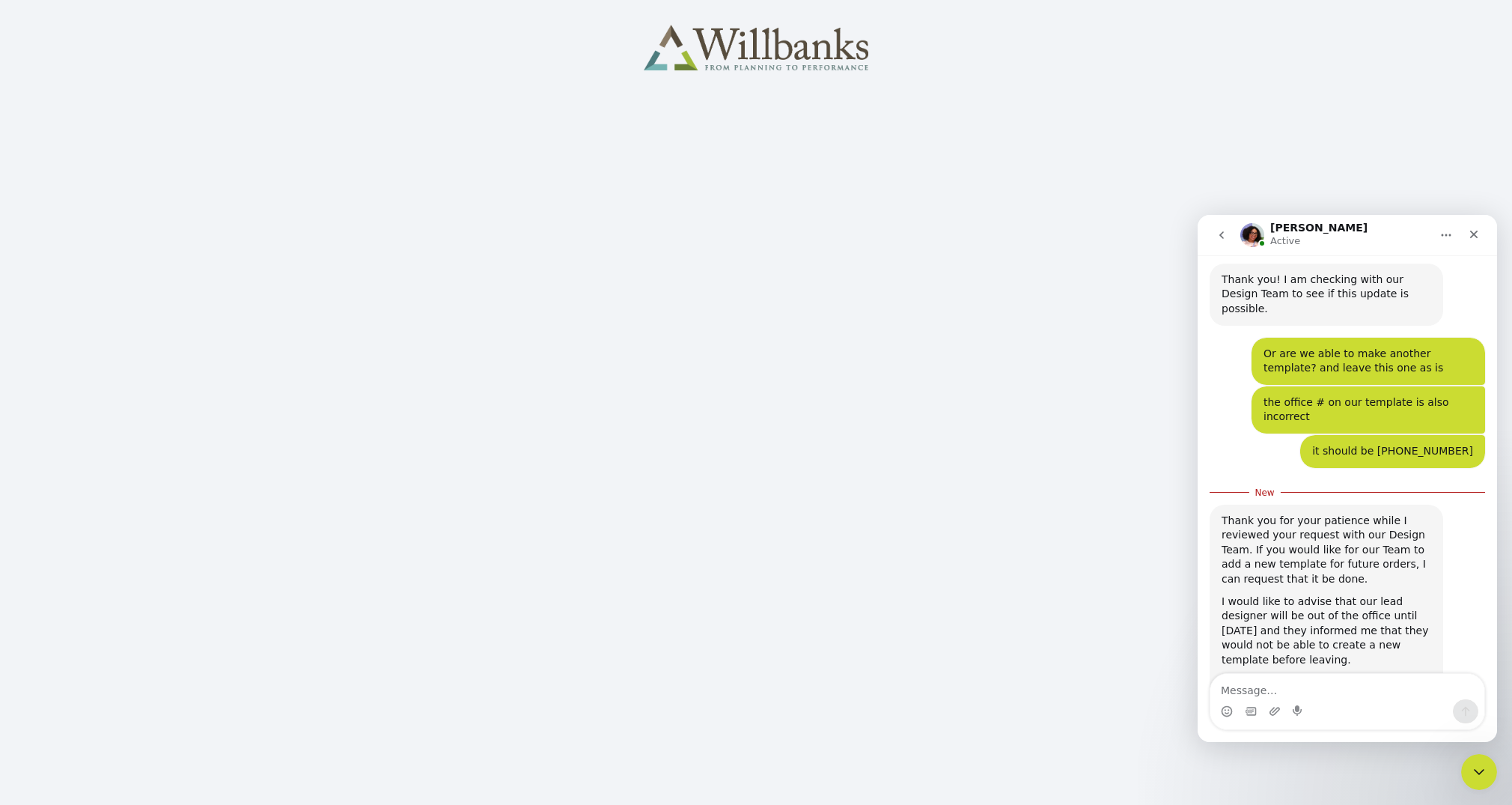
click at [1254, 687] on textarea "Message…" at bounding box center [1347, 687] width 274 height 26
type textarea "it's ok - i'll just proceed without the change"
click at [1468, 708] on icon "Send a message…" at bounding box center [1466, 711] width 12 height 12
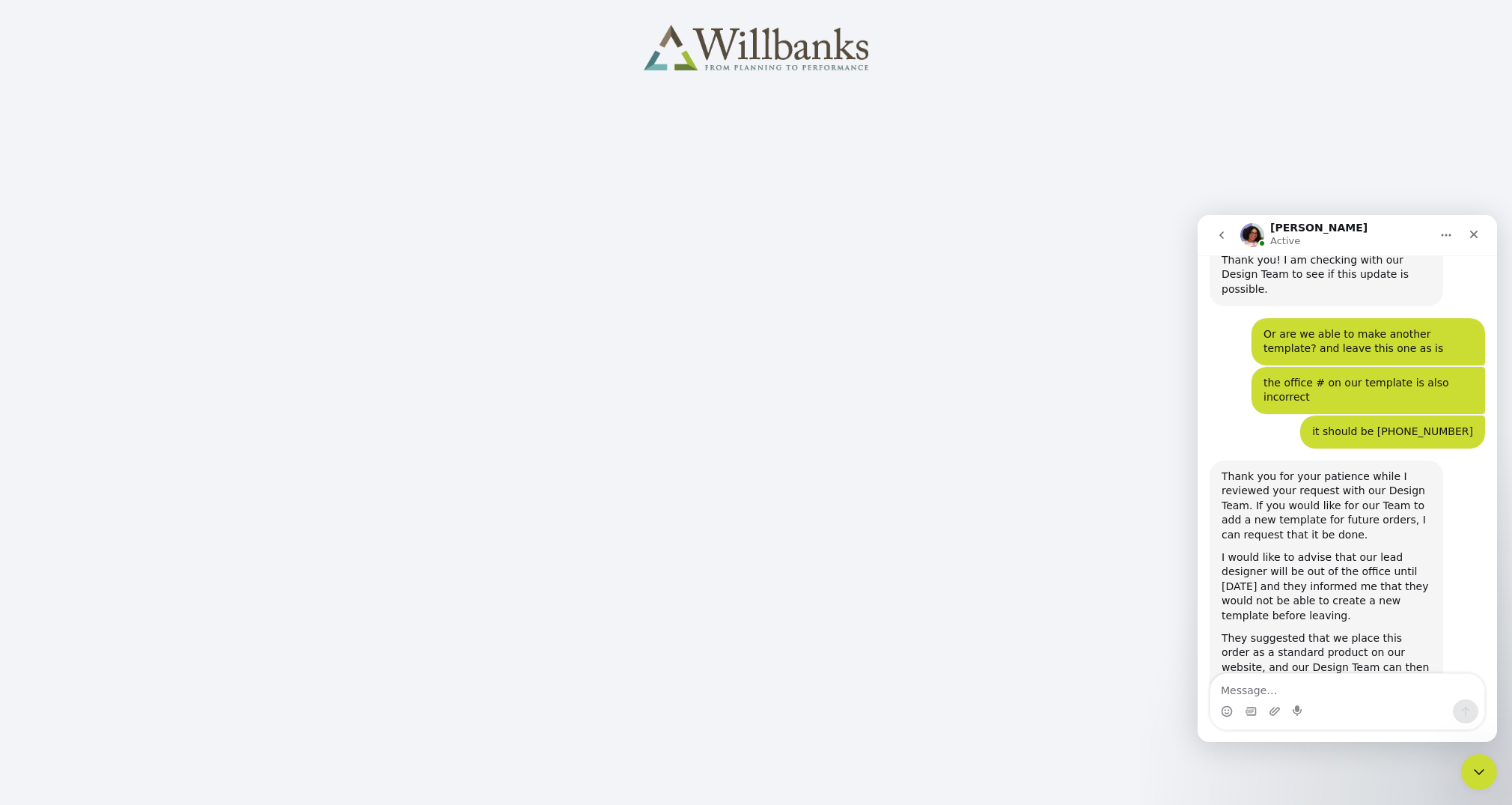
scroll to position [1513, 0]
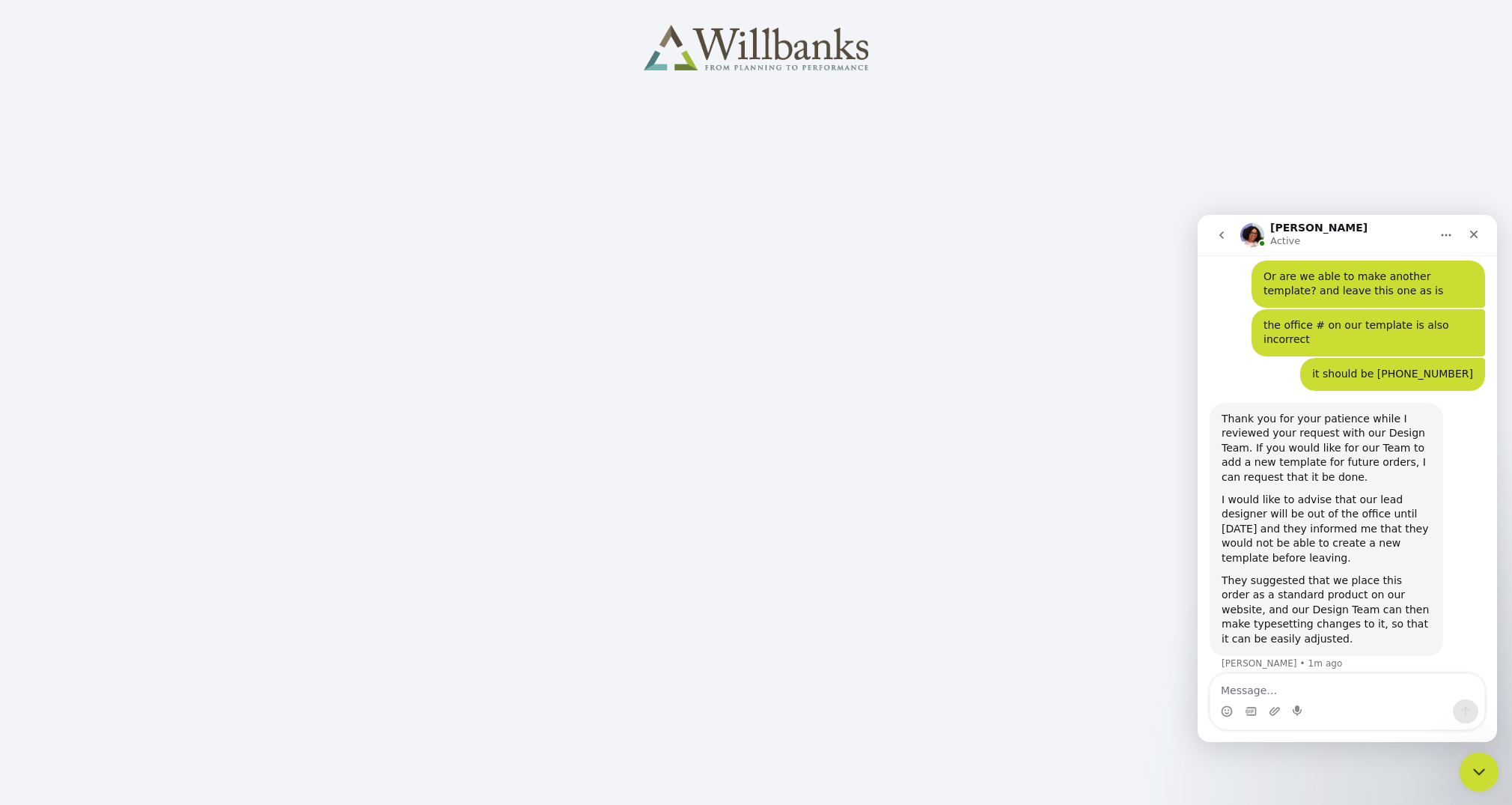
click at [1480, 764] on icon "Close Intercom Messenger" at bounding box center [1476, 769] width 18 height 18
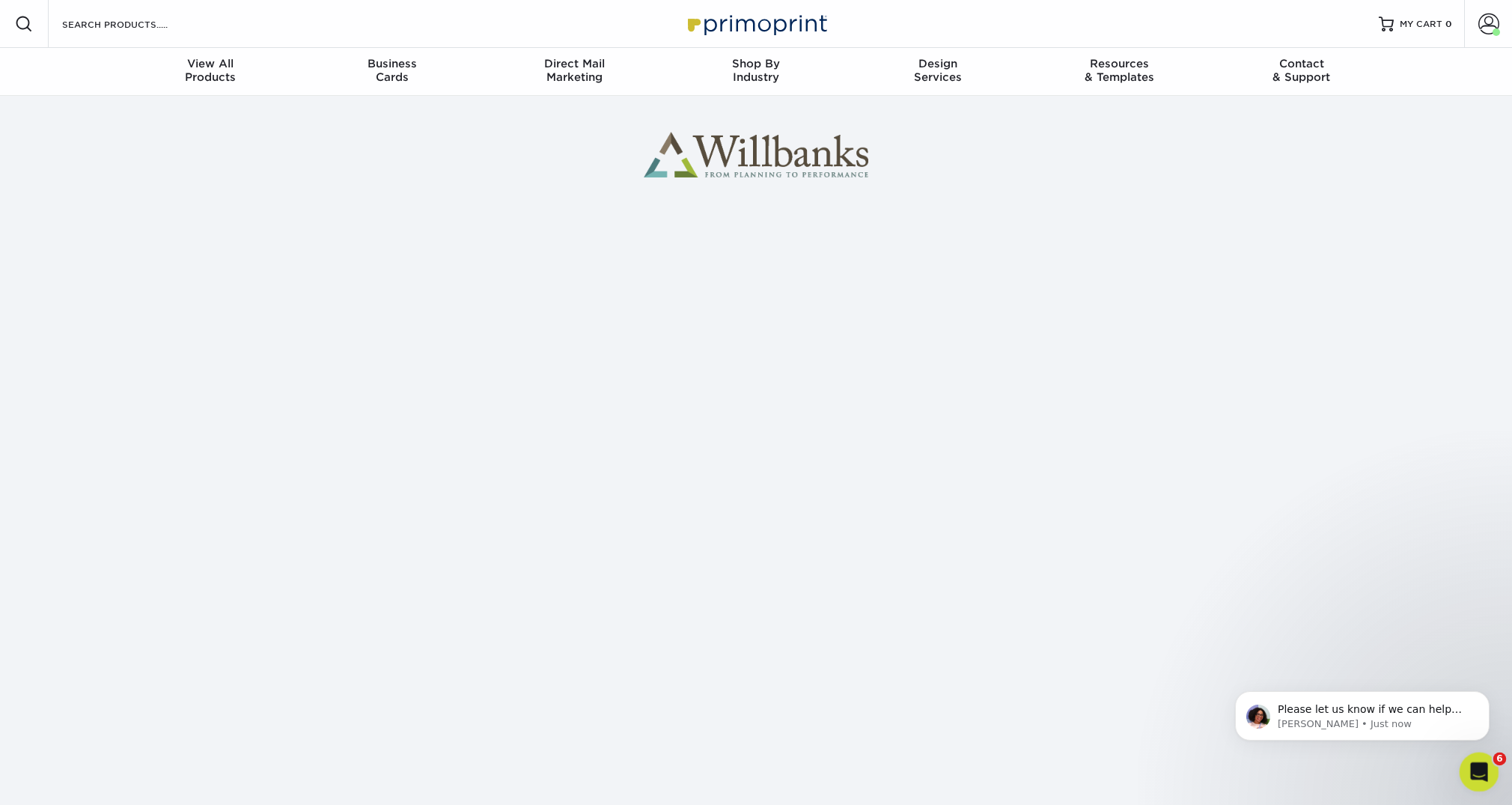
scroll to position [1608, 0]
click at [1279, 716] on p "Please let us know if we can help you further or if you have any other question…" at bounding box center [1374, 709] width 193 height 15
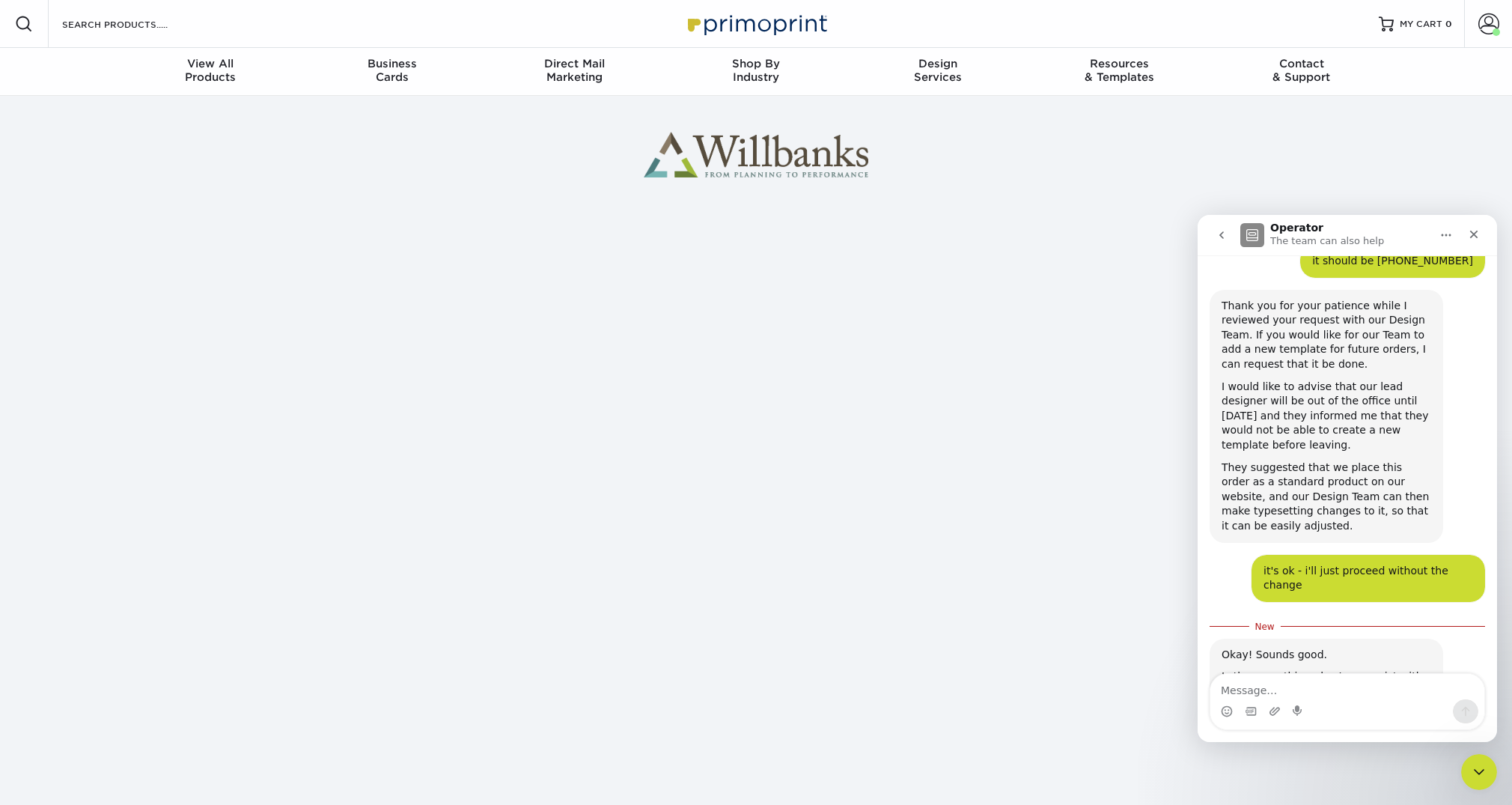
scroll to position [1632, 0]
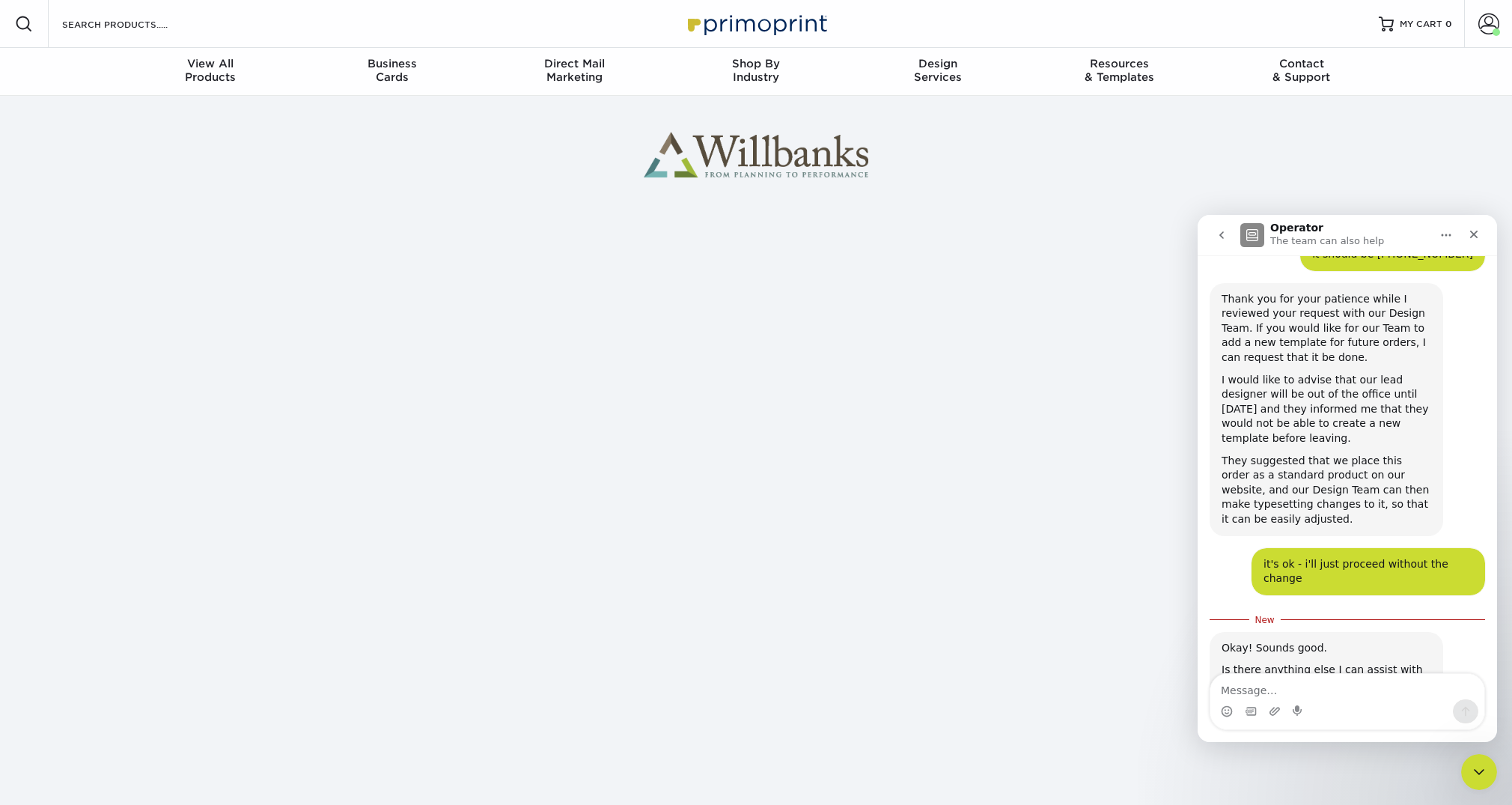
click at [1261, 691] on textarea "Message…" at bounding box center [1347, 687] width 274 height 26
type textarea "Thank you - you too"
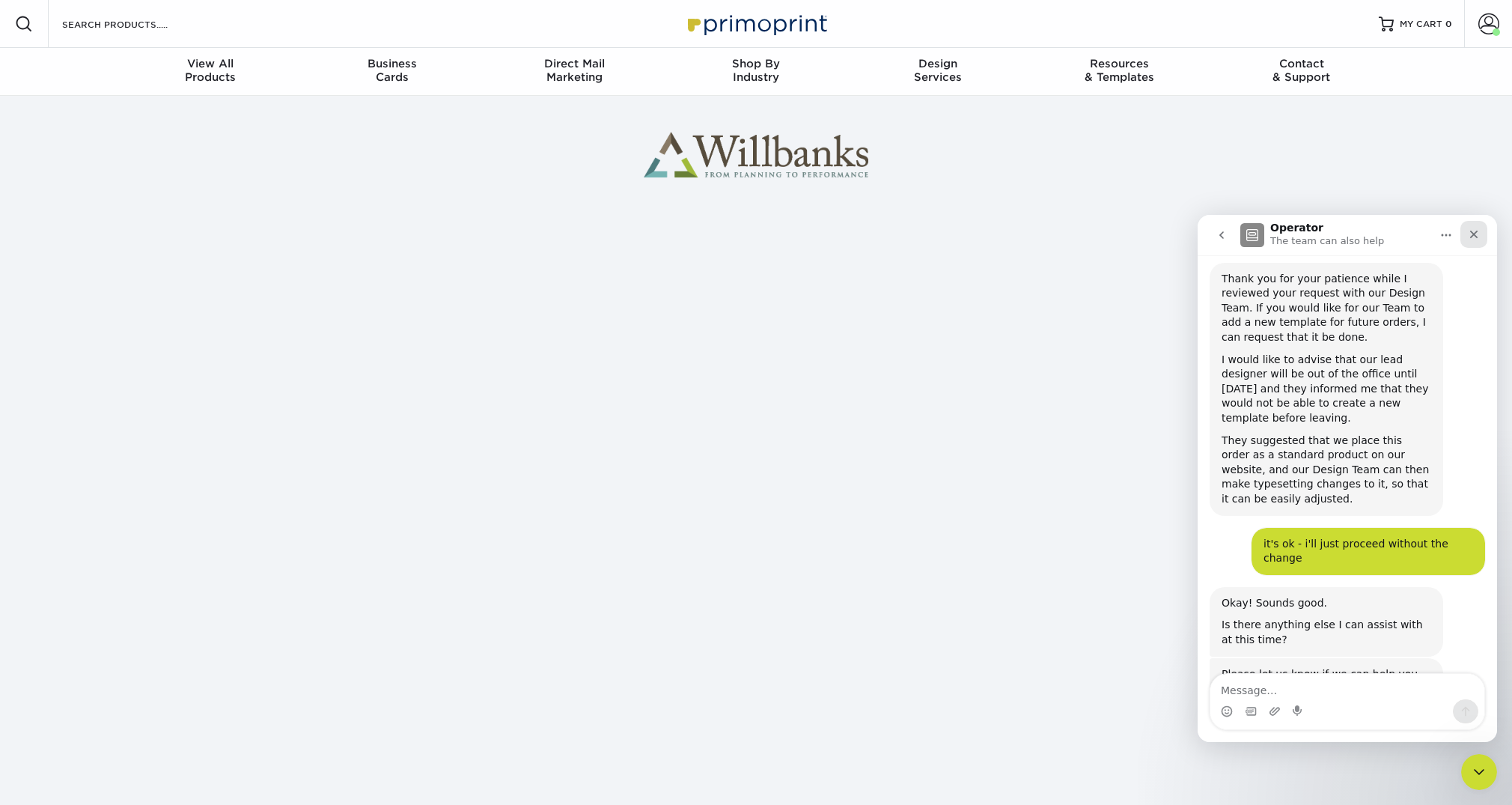
click at [1476, 232] on icon "Close" at bounding box center [1474, 234] width 9 height 9
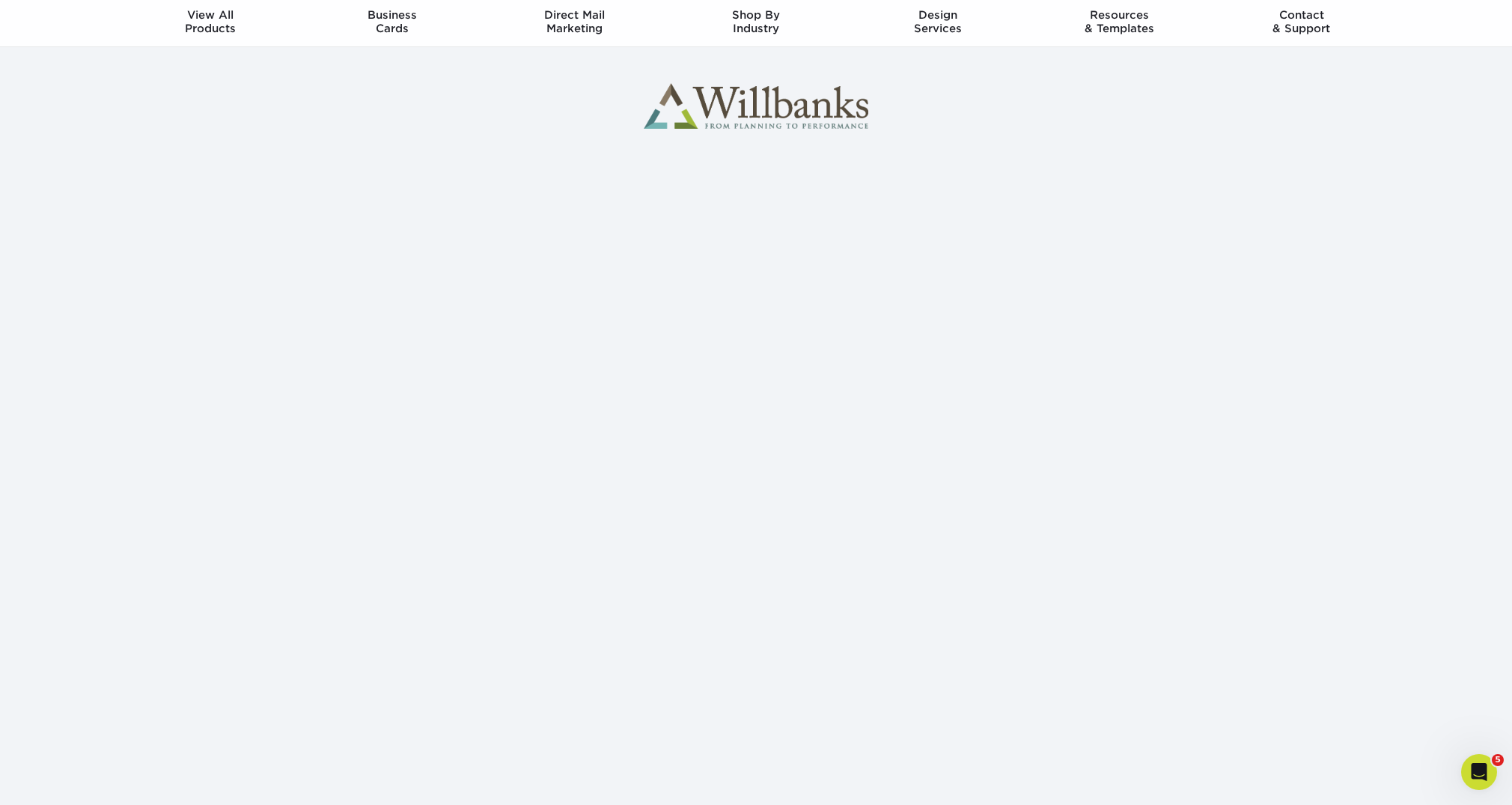
scroll to position [75, 0]
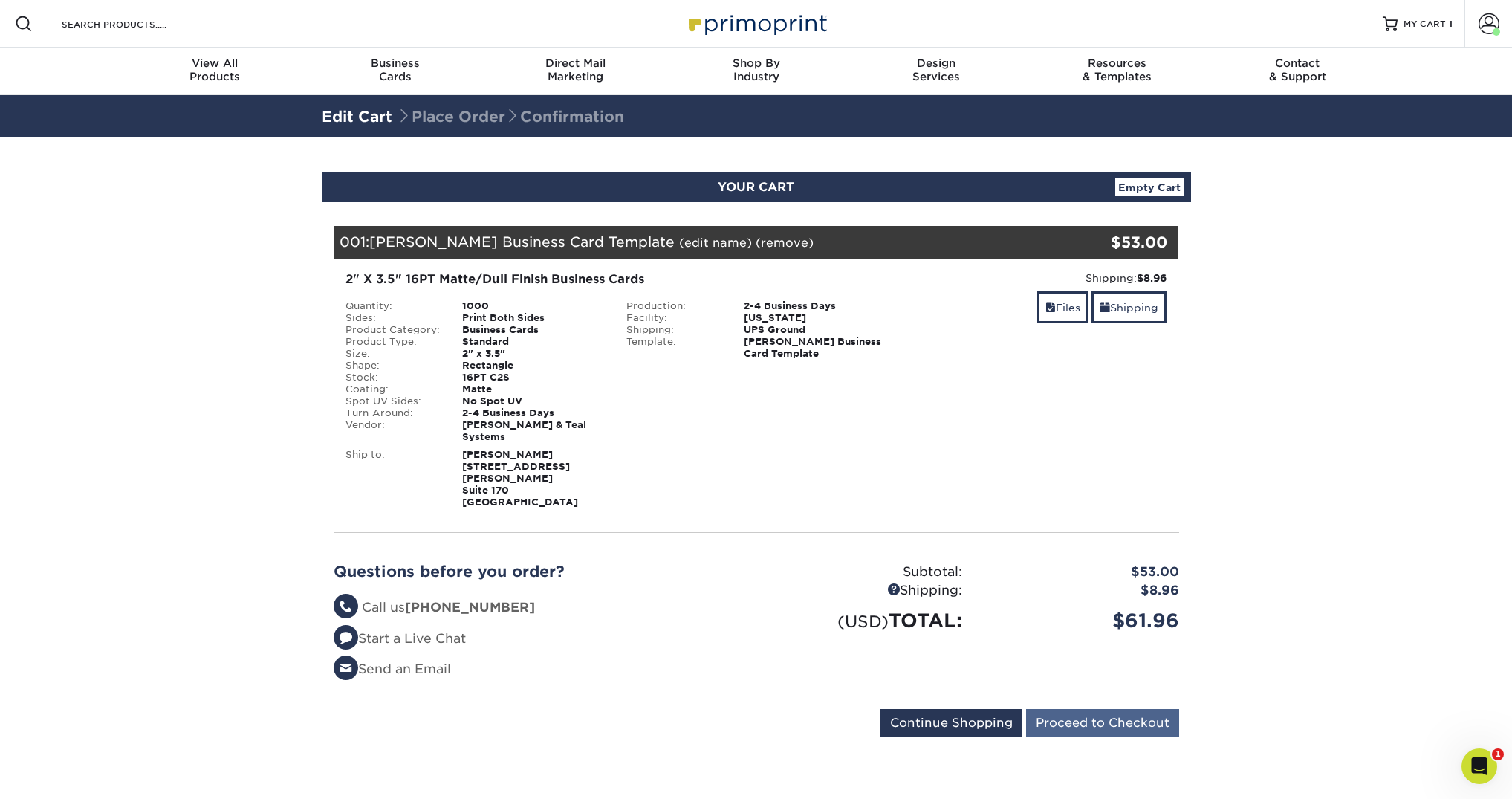
click at [1080, 709] on input "Proceed to Checkout" at bounding box center [1103, 723] width 153 height 28
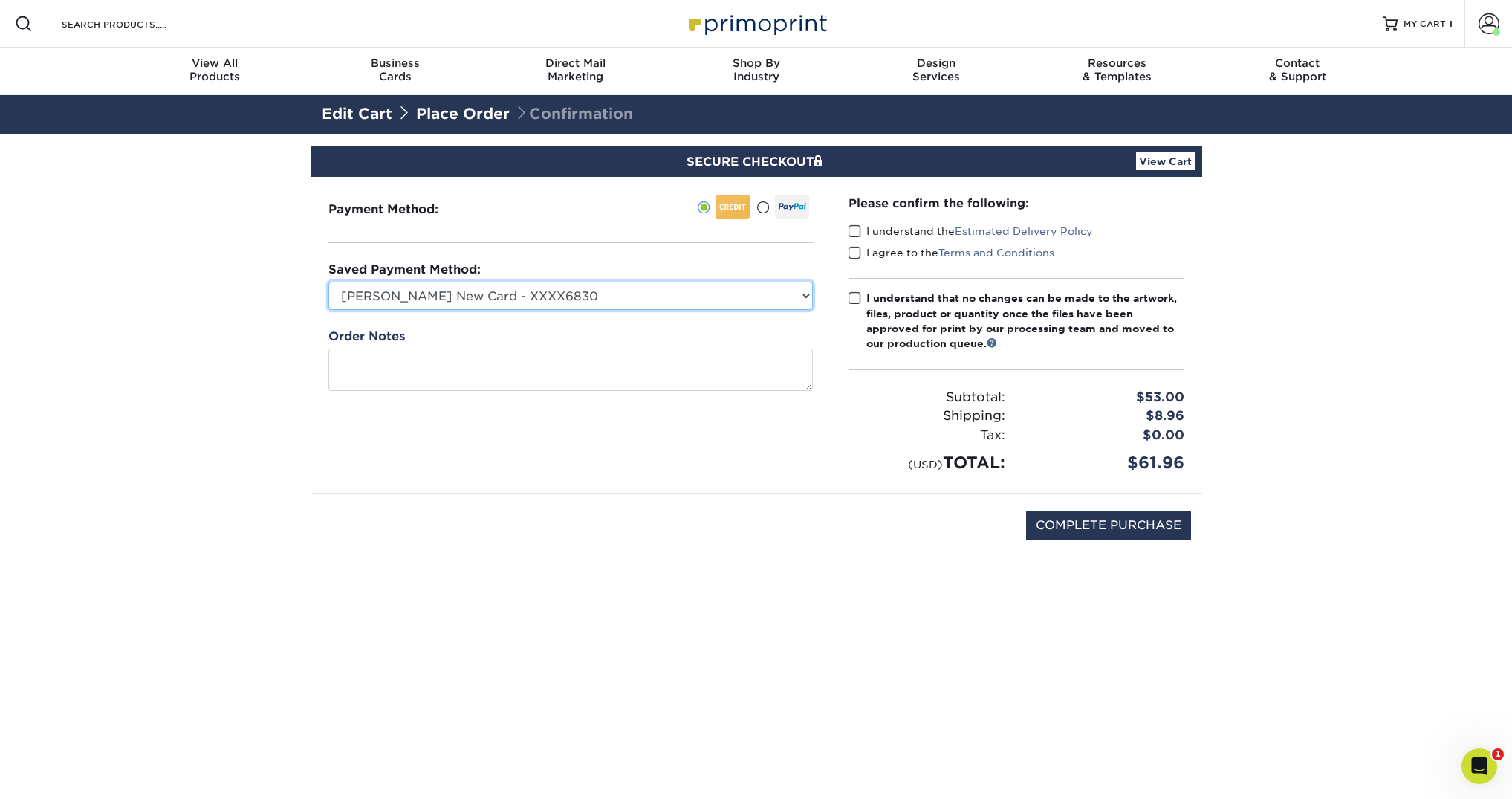
click at [697, 299] on select "[PERSON_NAME] New Card - XXXX6830 [PERSON_NAME] - XXXX8617 Visa - XXXX6830 Visa…" at bounding box center [570, 295] width 484 height 28
select select "74922"
click at [328, 282] on select "[PERSON_NAME] New Card - XXXX6830 [PERSON_NAME] - XXXX8617 Visa - XXXX6830 Visa…" at bounding box center [570, 295] width 484 height 28
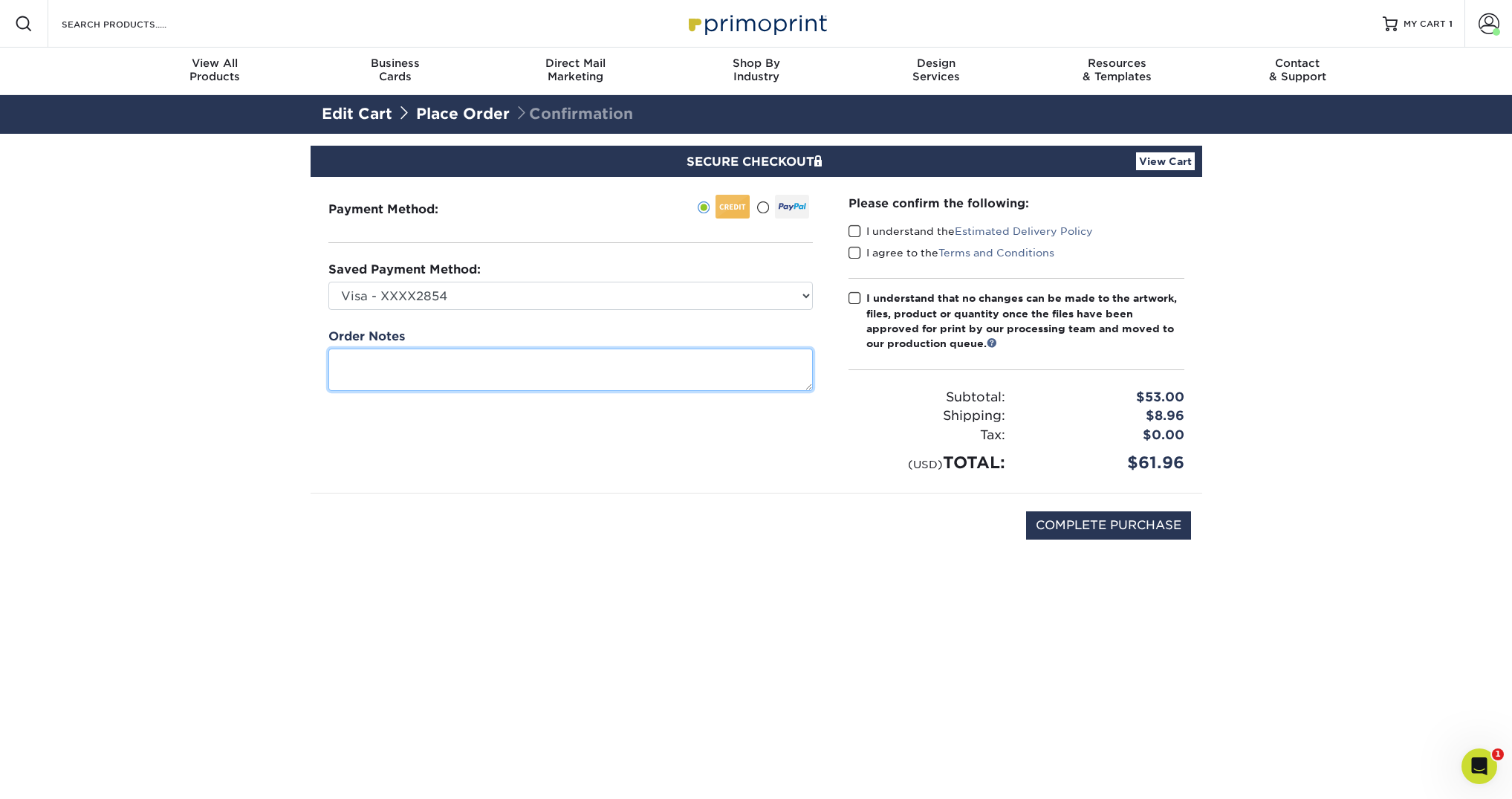
click at [469, 373] on textarea at bounding box center [570, 369] width 484 height 42
click at [856, 232] on span at bounding box center [855, 232] width 12 height 14
click at [0, 0] on input "I understand the Estimated Delivery Policy" at bounding box center [0, 0] width 0 height 0
click at [858, 251] on span at bounding box center [855, 253] width 12 height 14
click at [0, 0] on input "I agree to the Terms and Conditions" at bounding box center [0, 0] width 0 height 0
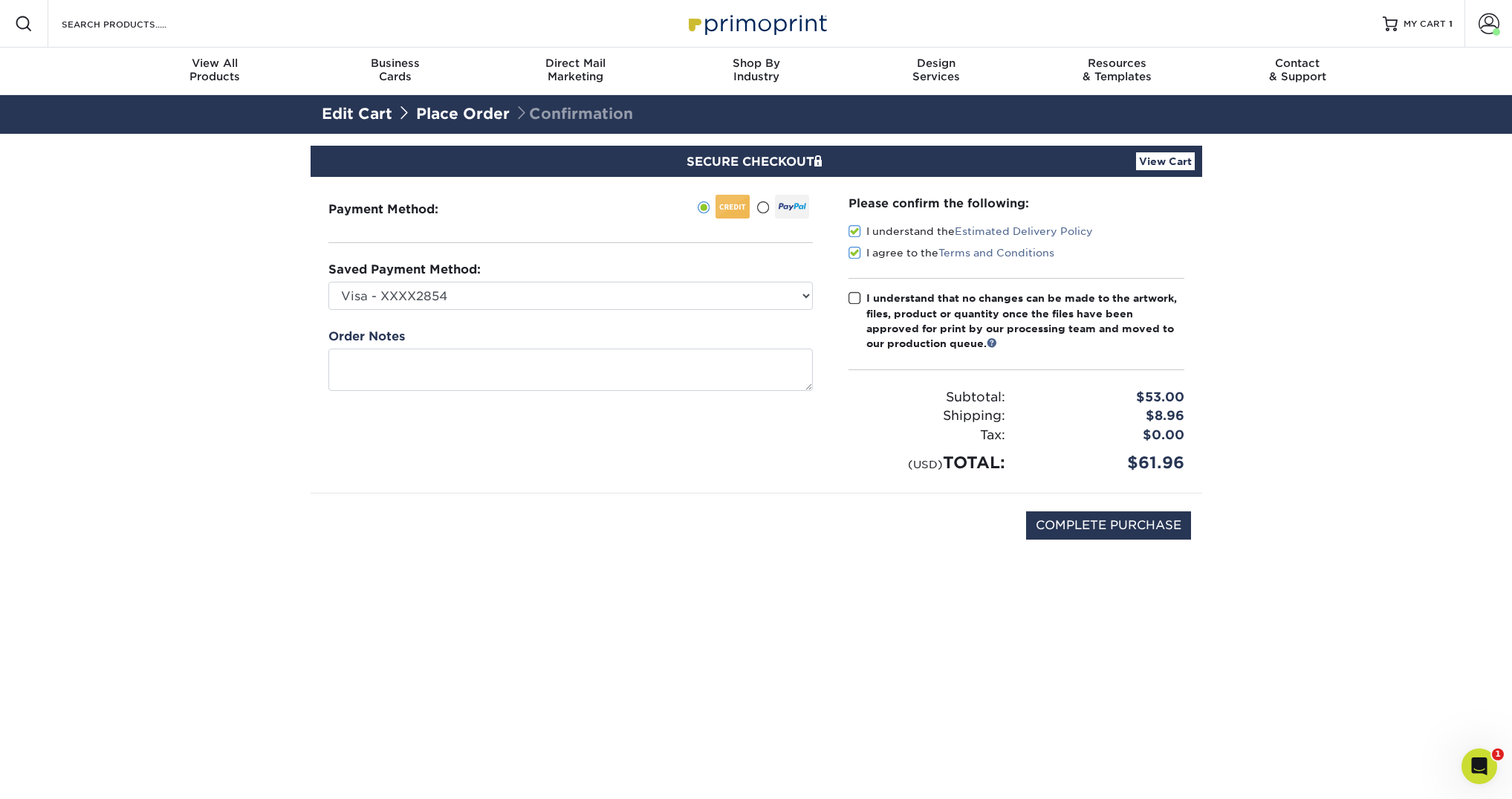
click at [856, 302] on span at bounding box center [855, 299] width 12 height 14
click at [0, 0] on input "I understand that no changes can be made to the artwork, files, product or quan…" at bounding box center [0, 0] width 0 height 0
click at [1116, 521] on input "COMPLETE PURCHASE" at bounding box center [1108, 525] width 165 height 28
type input "PROCESSING, PLEASE WAIT..."
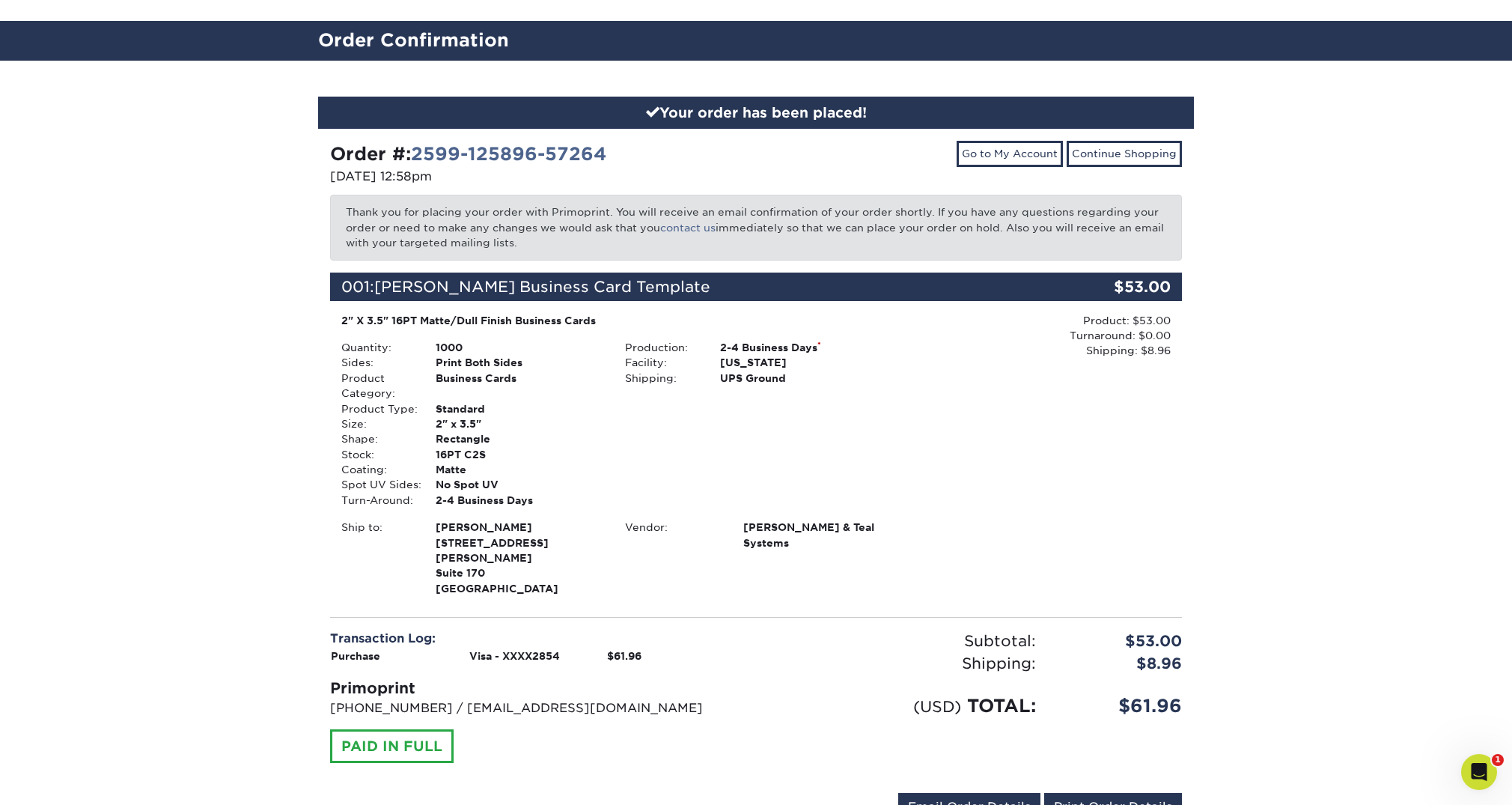
scroll to position [131, 0]
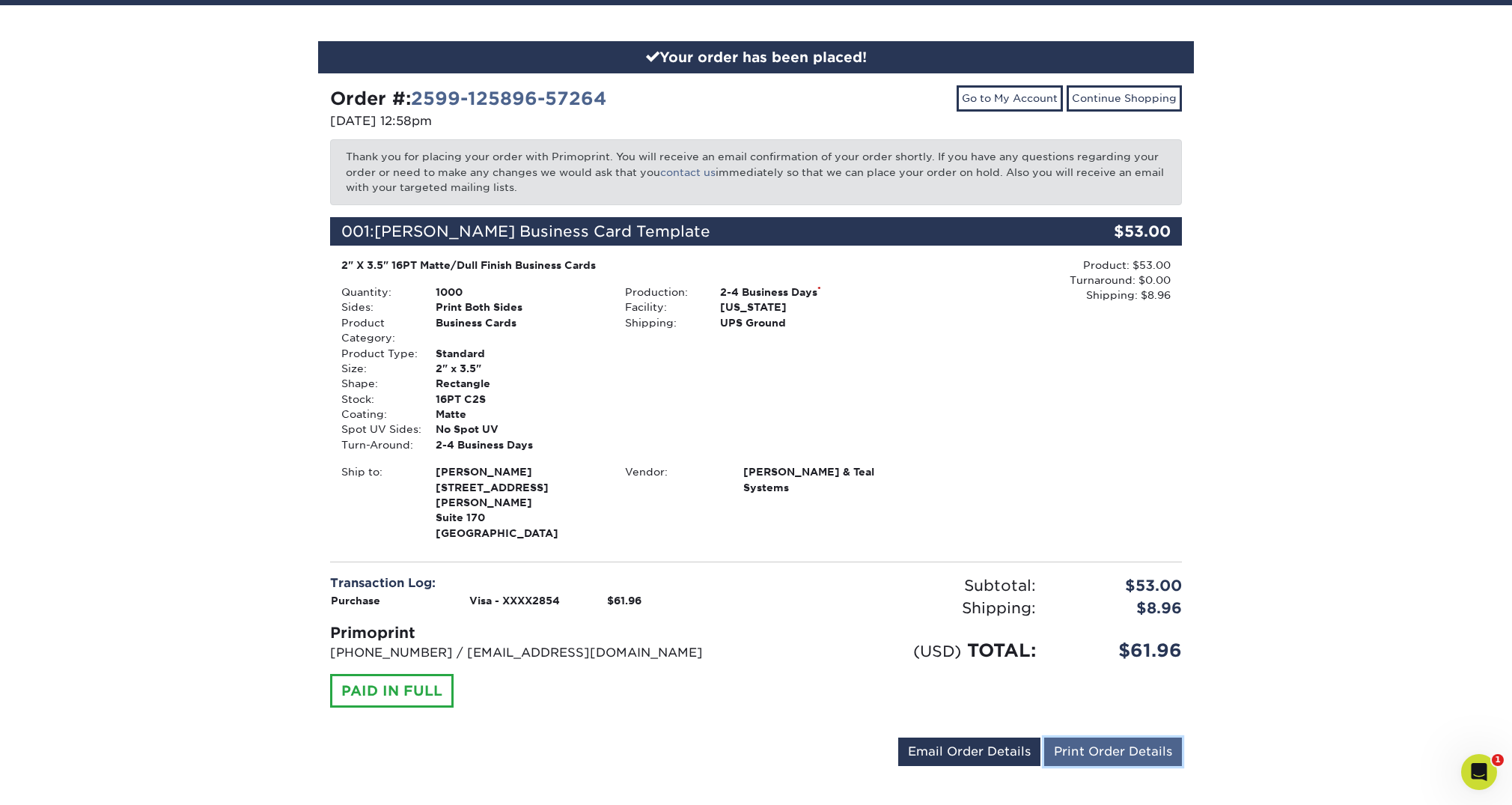
click at [1109, 742] on link "Print Order Details" at bounding box center [1113, 752] width 138 height 29
